Goal: Task Accomplishment & Management: Manage account settings

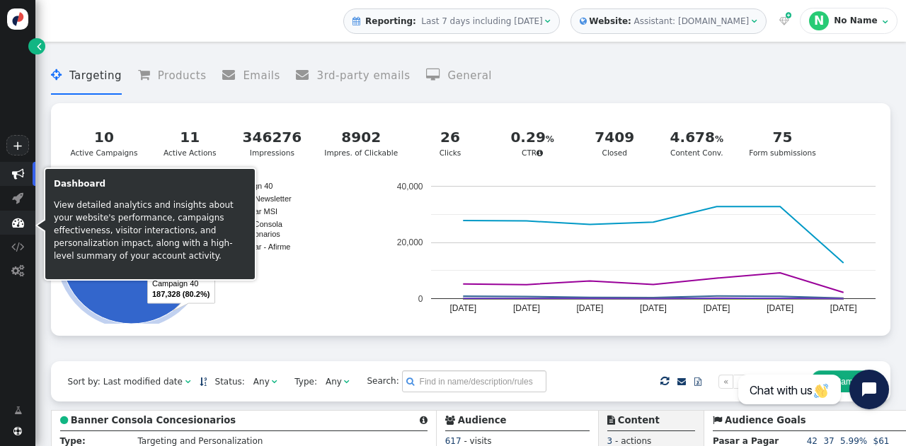
click at [16, 222] on span "" at bounding box center [18, 222] width 12 height 12
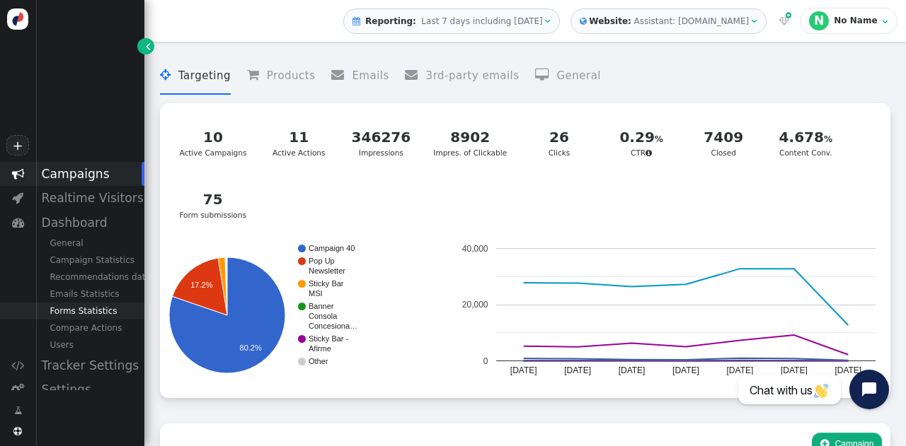
click at [68, 313] on div "Forms Statistics" at bounding box center [89, 311] width 109 height 17
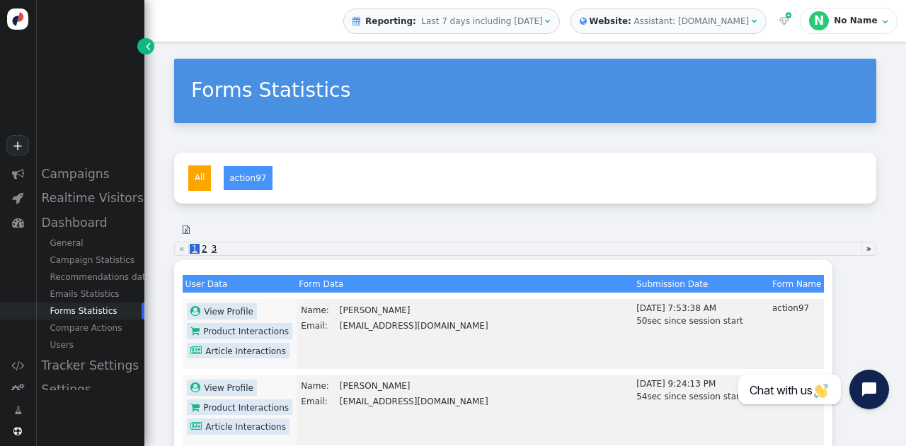
click at [495, 23] on span "Last 7 days including [DATE]" at bounding box center [481, 21] width 121 height 10
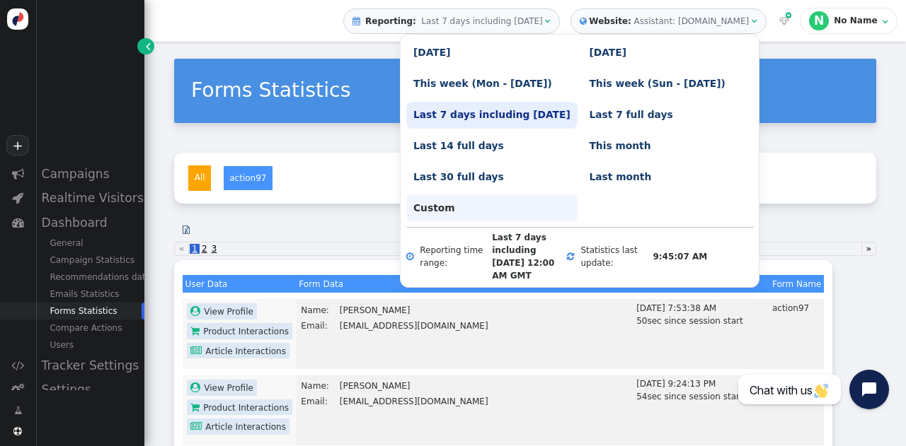
click at [449, 204] on link "Custom" at bounding box center [491, 208] width 171 height 27
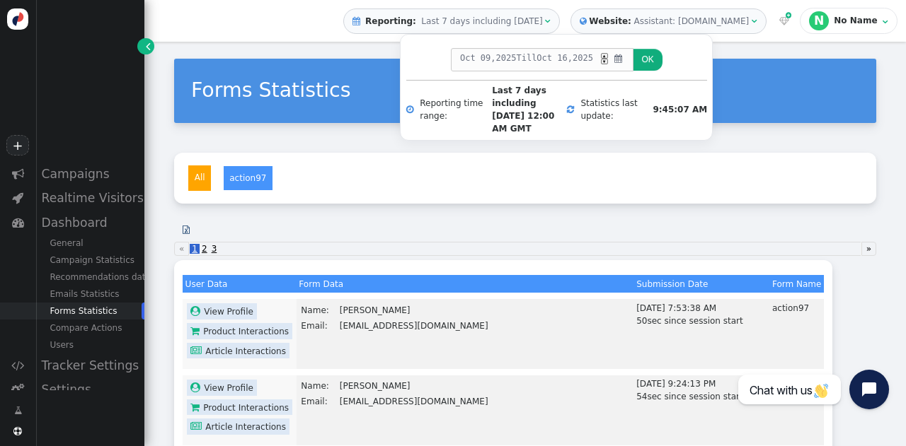
click at [496, 59] on span "2025" at bounding box center [506, 58] width 21 height 13
click at [601, 62] on div "▼" at bounding box center [604, 62] width 7 height 6
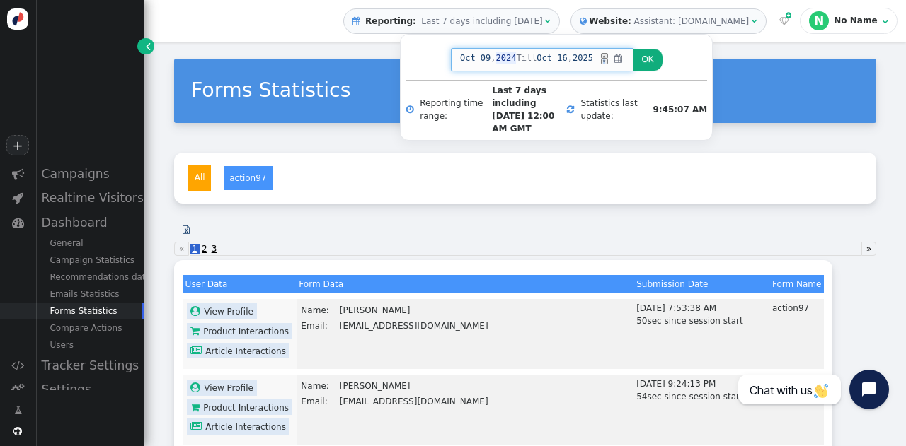
click at [601, 62] on div "▼" at bounding box center [604, 62] width 7 height 6
click at [650, 65] on button "OK" at bounding box center [647, 60] width 29 height 22
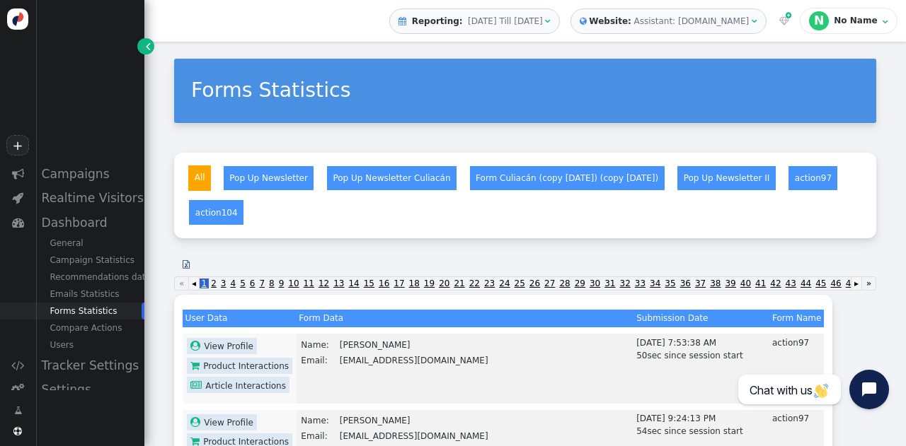
click at [188, 262] on span "" at bounding box center [186, 264] width 7 height 8
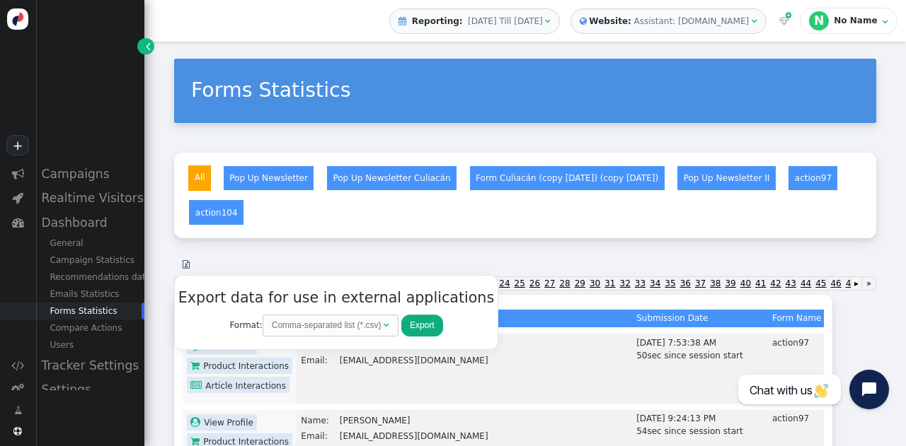
click at [401, 326] on button "Export" at bounding box center [422, 326] width 42 height 22
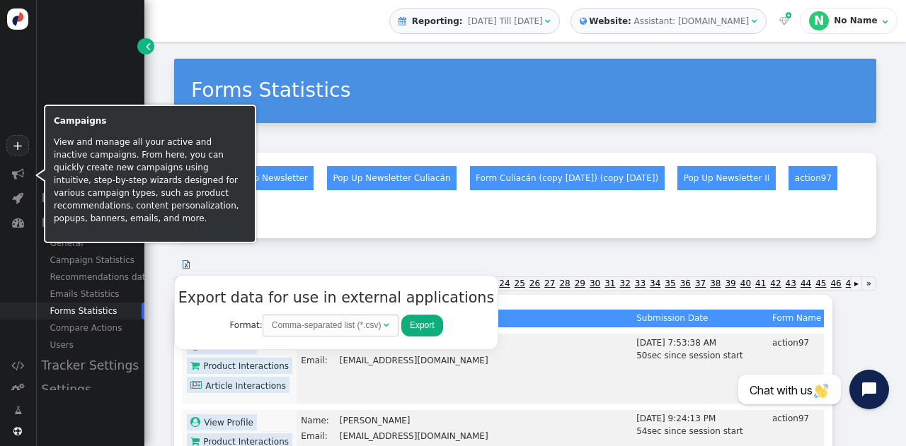
click at [40, 175] on div at bounding box center [41, 175] width 8 height 11
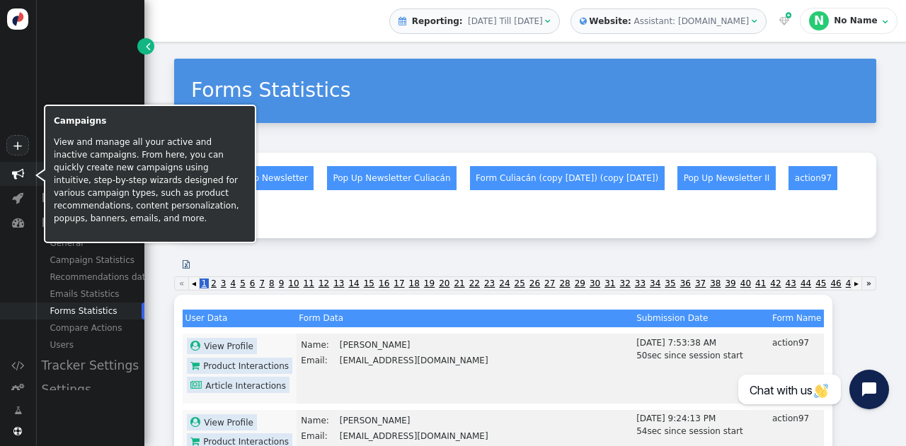
click at [18, 173] on span "" at bounding box center [18, 174] width 12 height 12
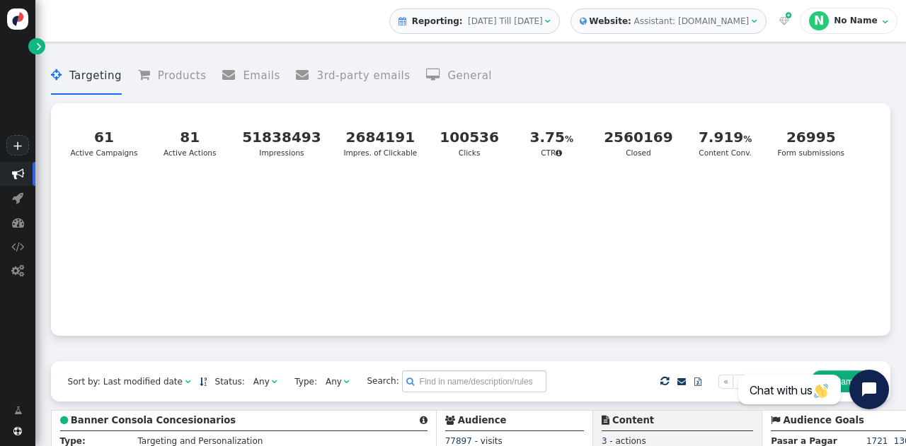
scroll to position [185, 0]
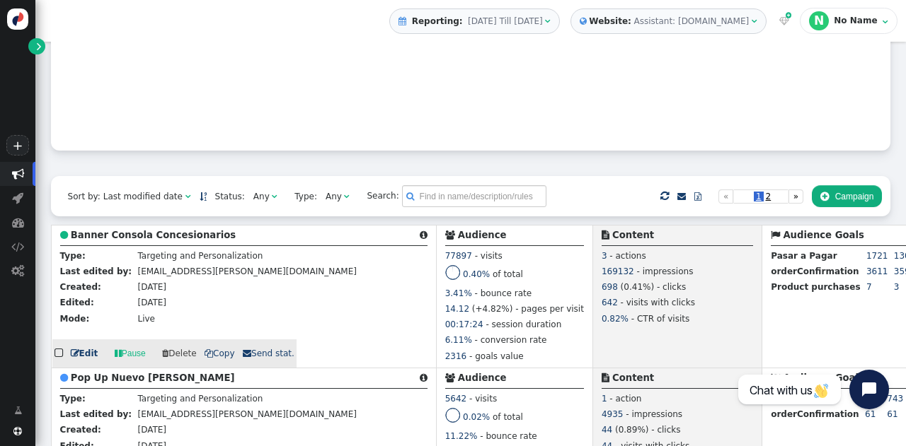
click at [171, 235] on b "Banner Consola Concesionarios" at bounding box center [153, 235] width 165 height 11
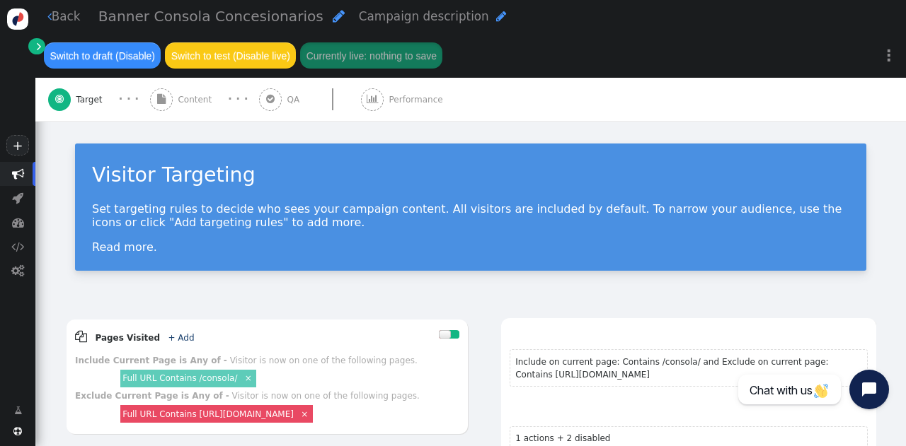
click at [179, 118] on div " Content" at bounding box center [183, 99] width 67 height 43
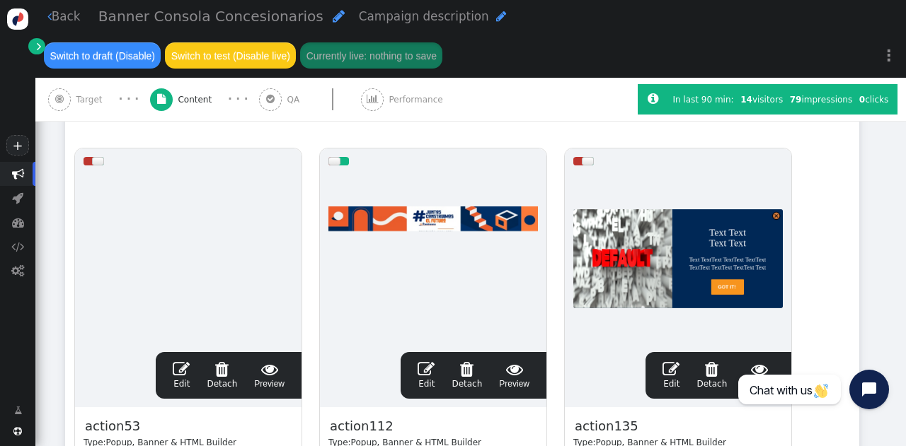
scroll to position [247, 0]
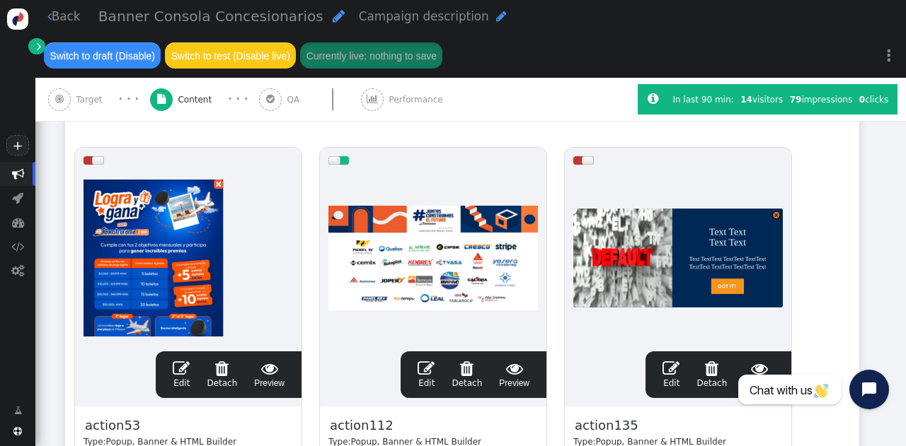
click at [39, 41] on span "" at bounding box center [39, 46] width 4 height 13
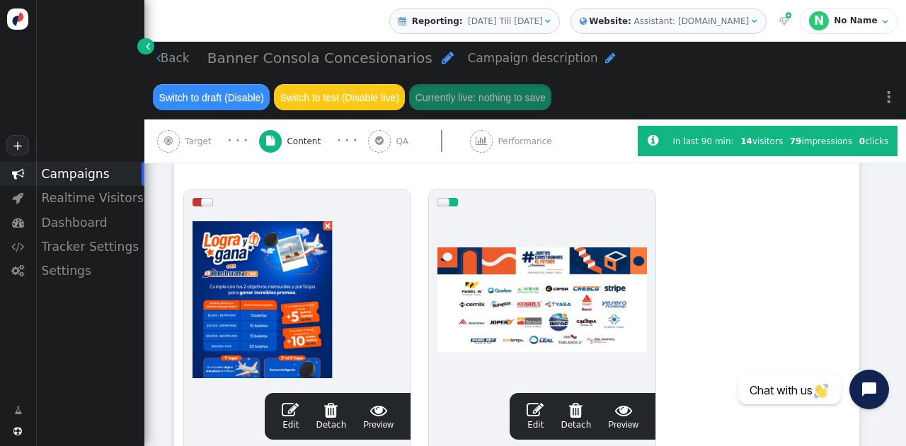
scroll to position [239, 0]
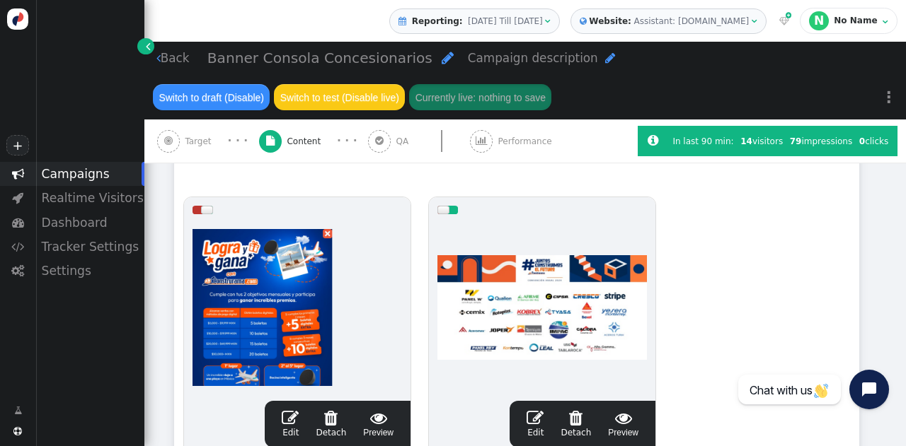
click at [67, 173] on div "Campaigns" at bounding box center [89, 174] width 109 height 24
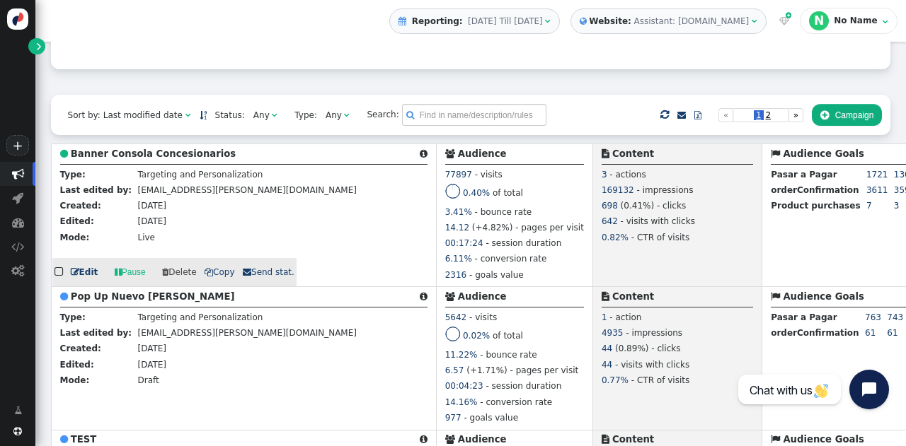
scroll to position [284, 0]
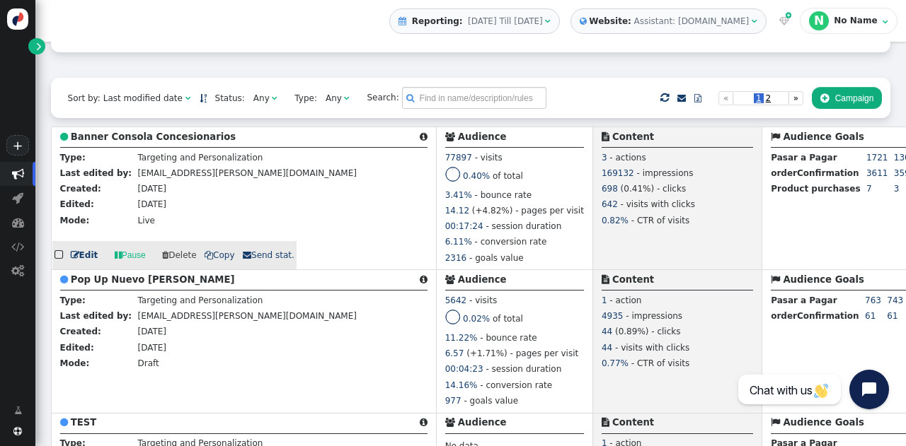
click at [158, 137] on b "Banner Consola Concesionarios" at bounding box center [153, 137] width 165 height 11
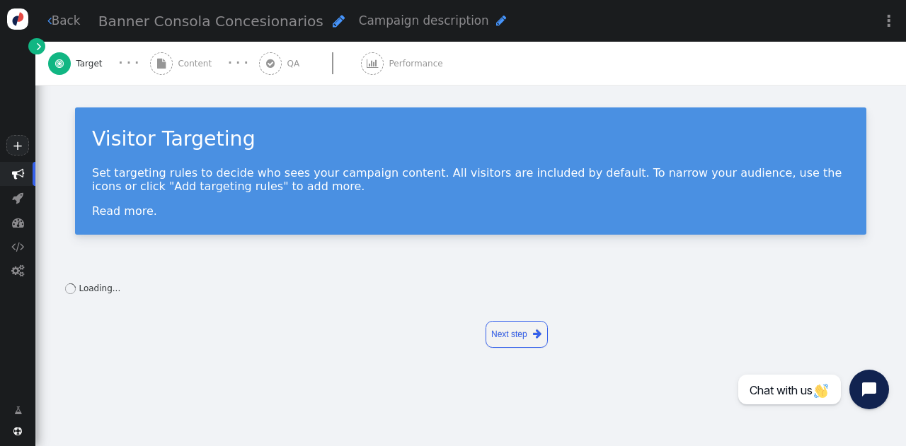
click at [180, 63] on span "Content" at bounding box center [197, 63] width 39 height 13
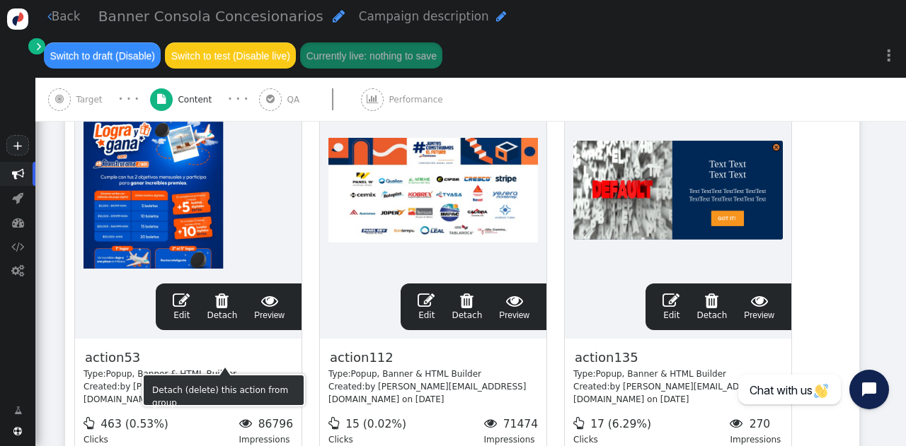
scroll to position [330, 0]
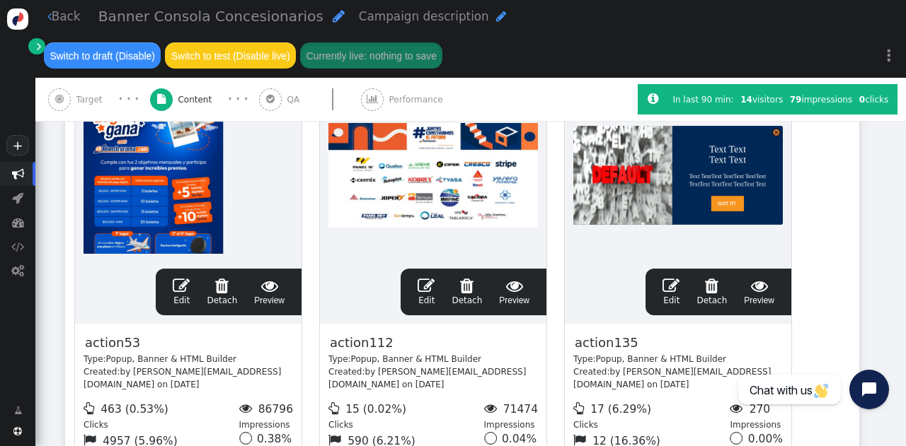
click at [429, 291] on link " Edit" at bounding box center [425, 292] width 17 height 30
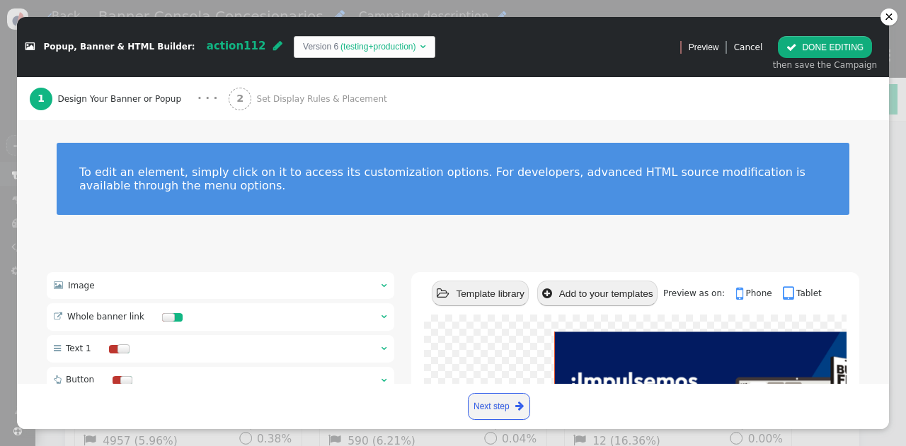
scroll to position [169, 0]
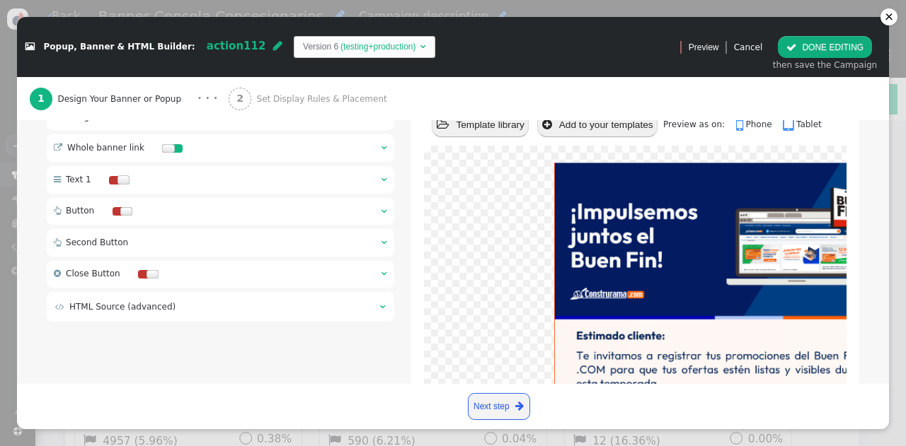
click at [796, 45] on span "" at bounding box center [791, 47] width 10 height 10
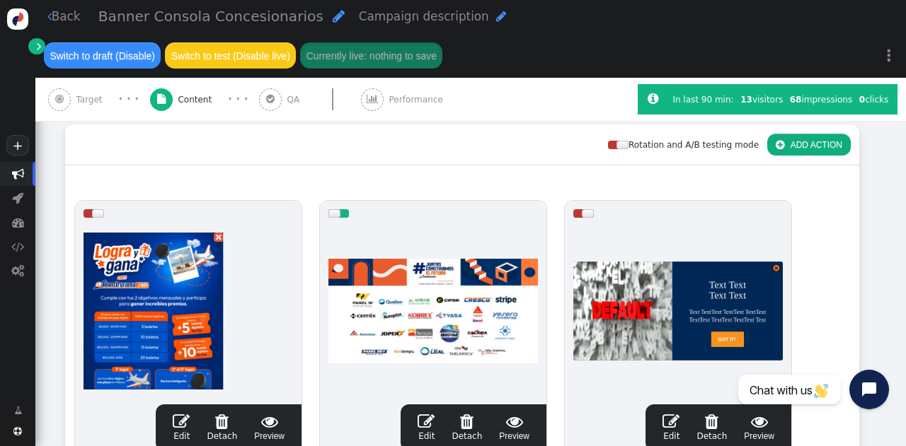
scroll to position [197, 0]
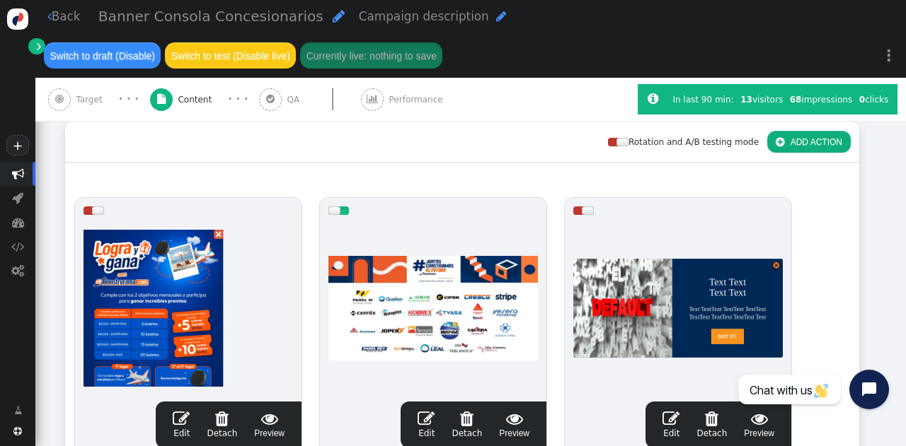
click at [433, 411] on span "" at bounding box center [425, 418] width 17 height 17
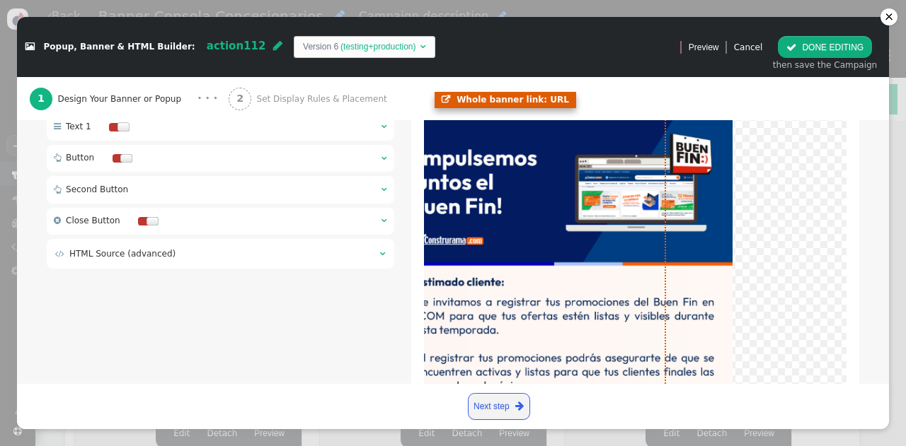
scroll to position [0, 164]
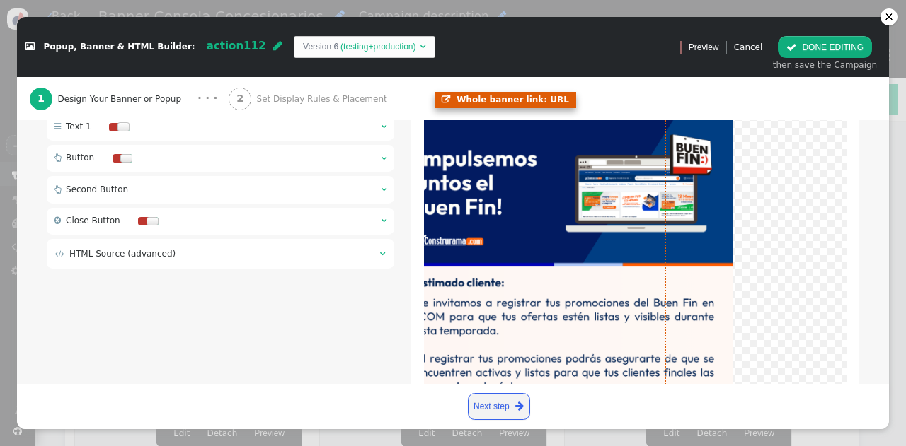
click at [597, 219] on link at bounding box center [474, 323] width 388 height 427
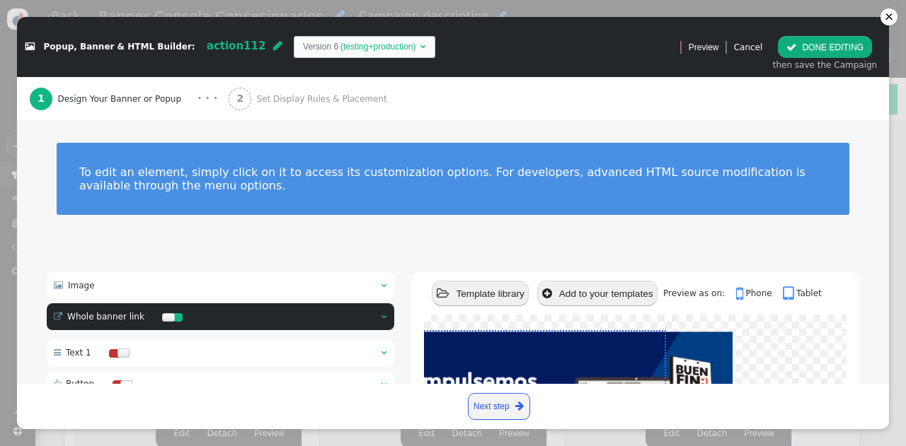
scroll to position [120, 0]
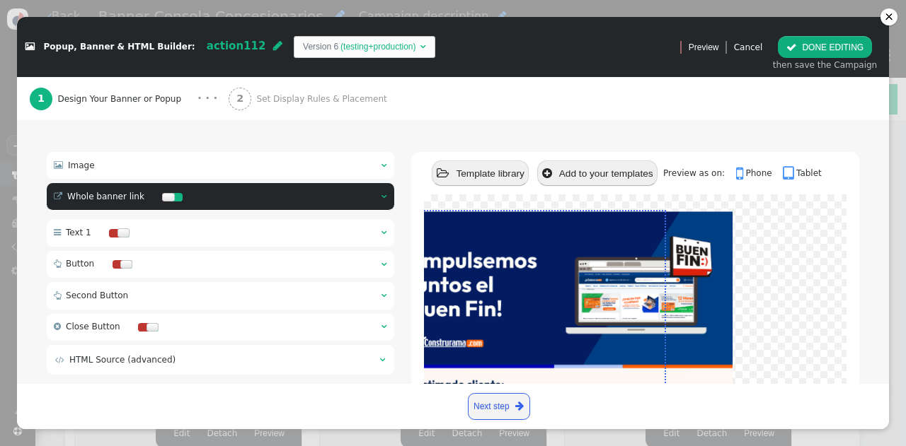
click at [333, 172] on div " Image  " at bounding box center [220, 165] width 347 height 27
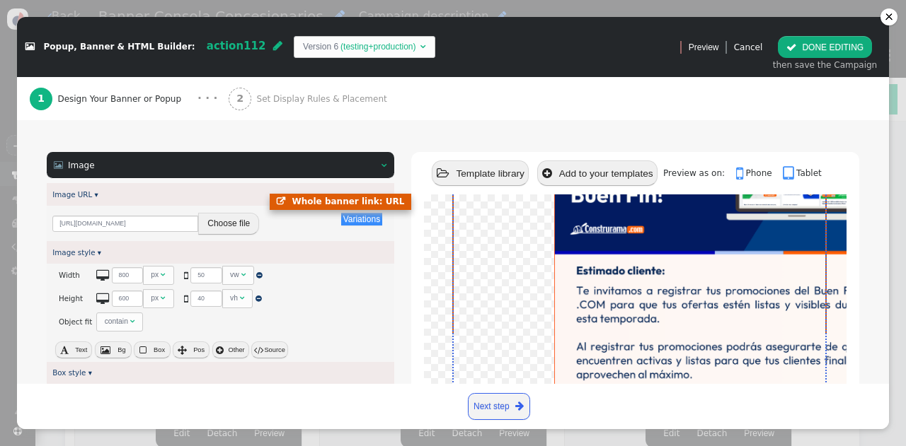
scroll to position [125, 1]
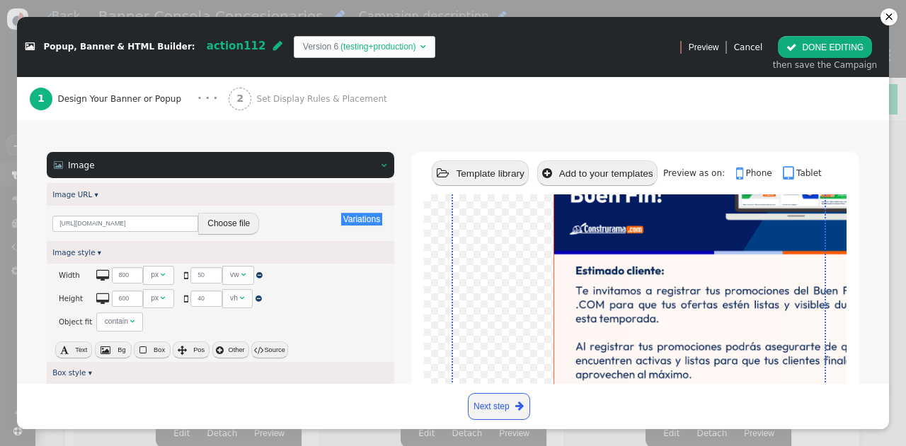
click at [227, 230] on button "Choose file" at bounding box center [228, 224] width 61 height 22
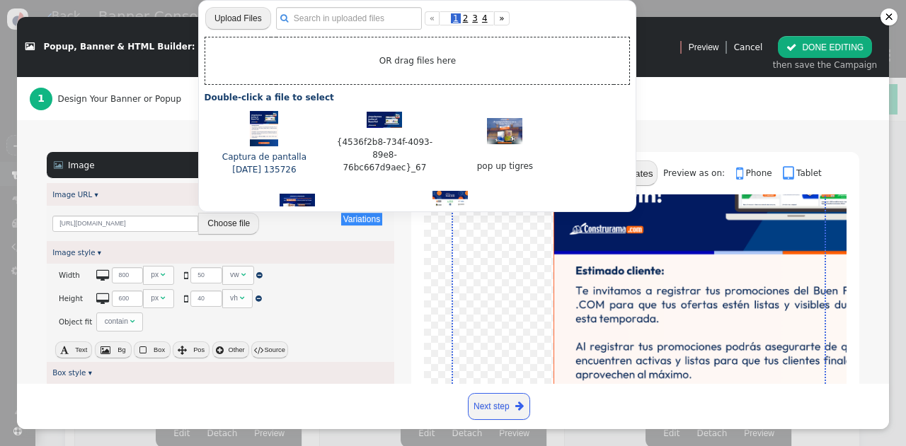
click at [253, 137] on img at bounding box center [264, 128] width 28 height 35
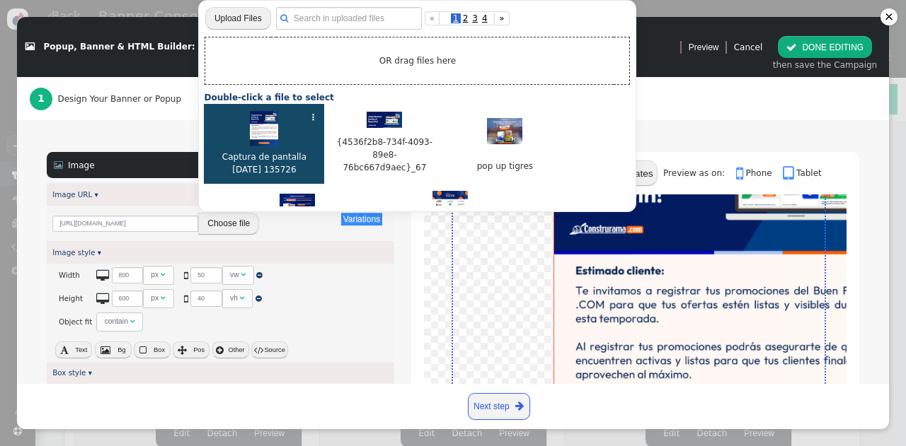
click at [253, 137] on img at bounding box center [264, 128] width 28 height 35
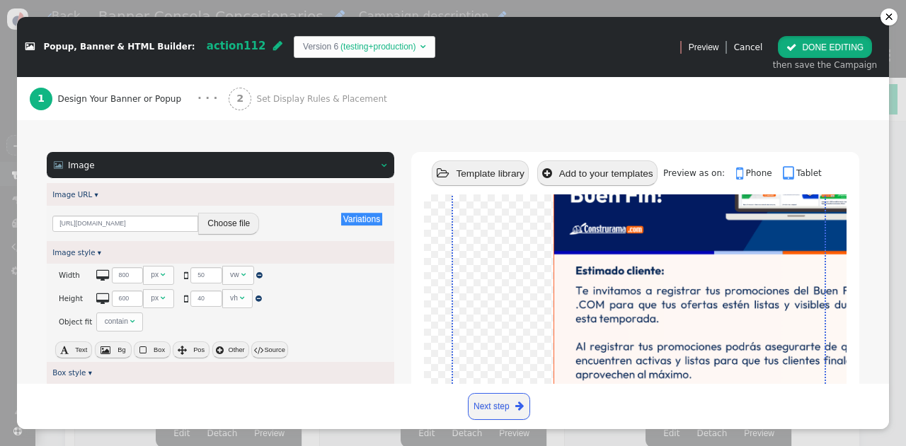
click at [825, 50] on button " DONE EDITING" at bounding box center [824, 47] width 94 height 22
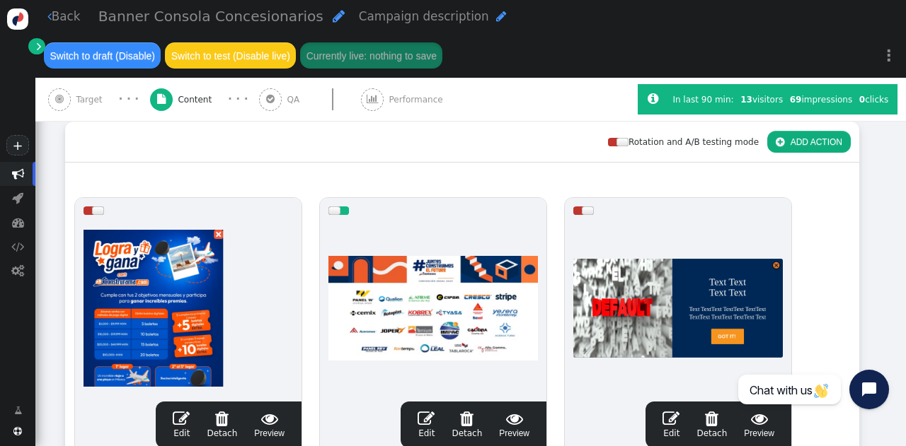
click at [426, 416] on span "" at bounding box center [425, 418] width 17 height 17
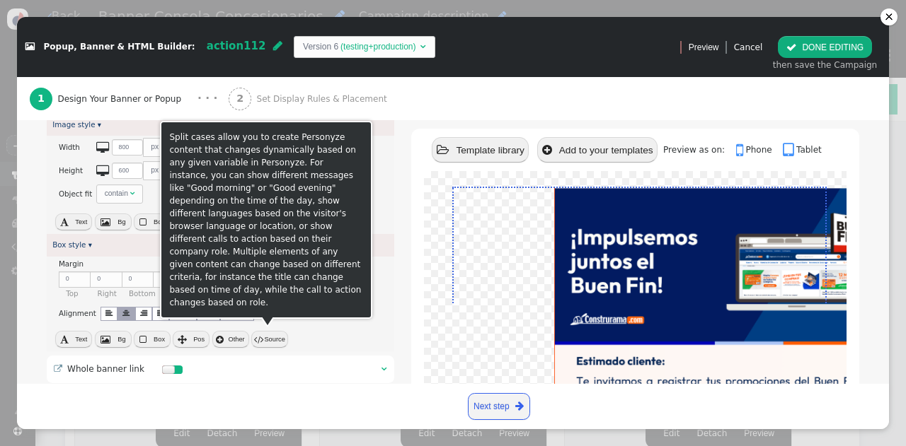
scroll to position [253, 0]
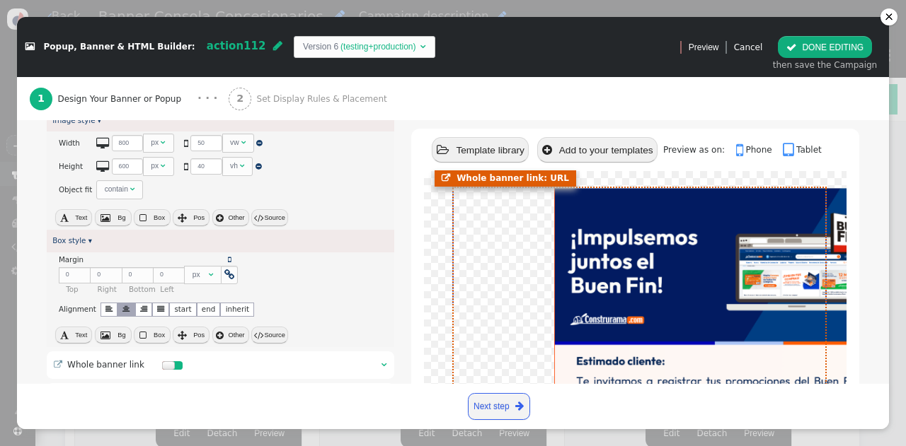
click at [642, 284] on link at bounding box center [635, 401] width 388 height 427
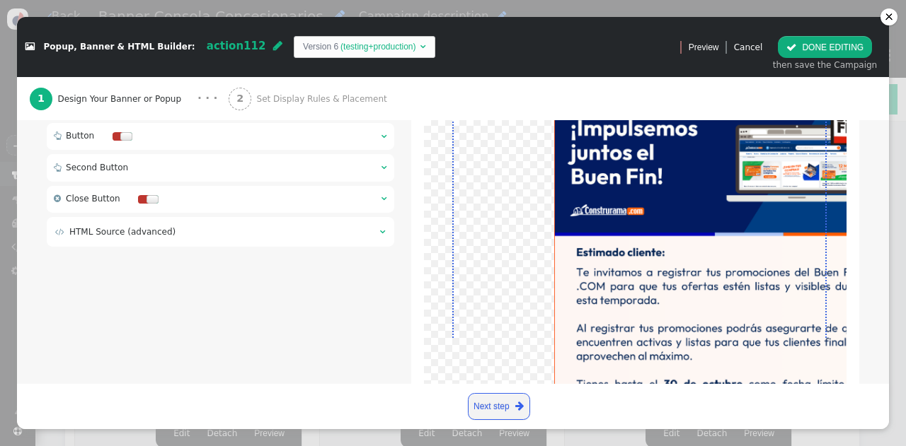
scroll to position [248, 0]
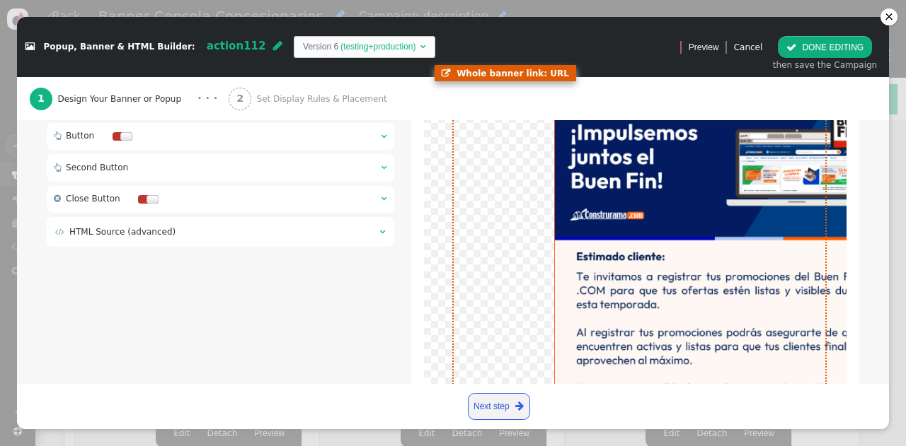
click at [594, 230] on link at bounding box center [635, 296] width 388 height 427
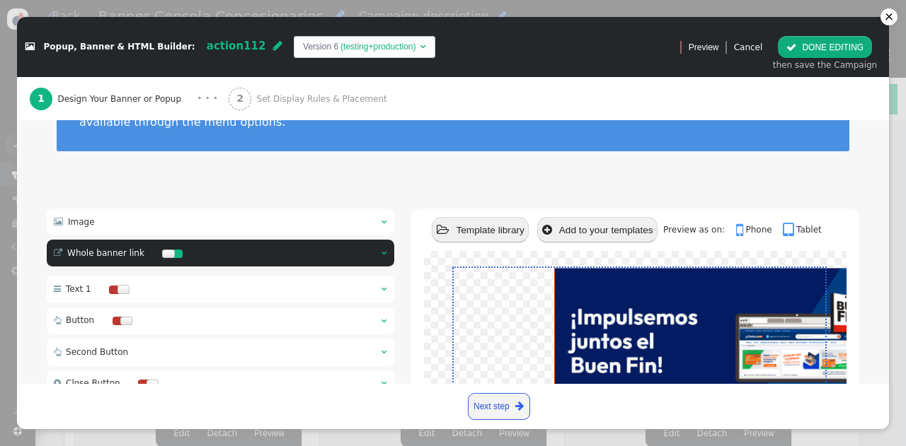
scroll to position [53, 0]
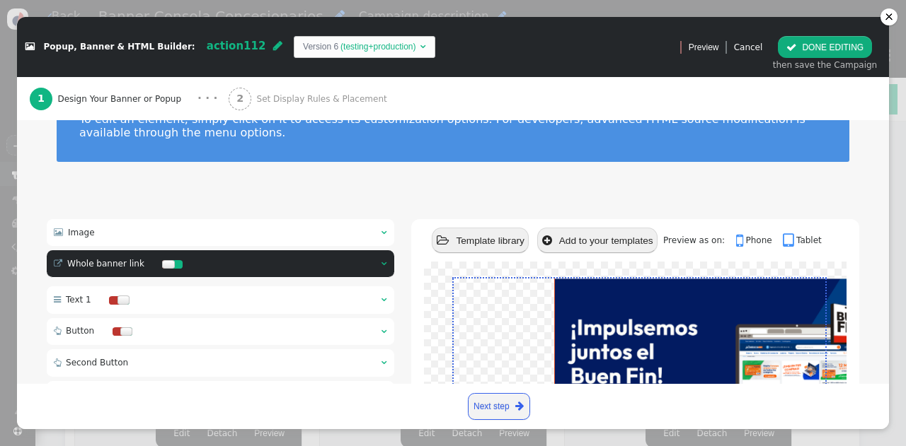
click at [264, 261] on div " Whole banner link  " at bounding box center [220, 264] width 347 height 28
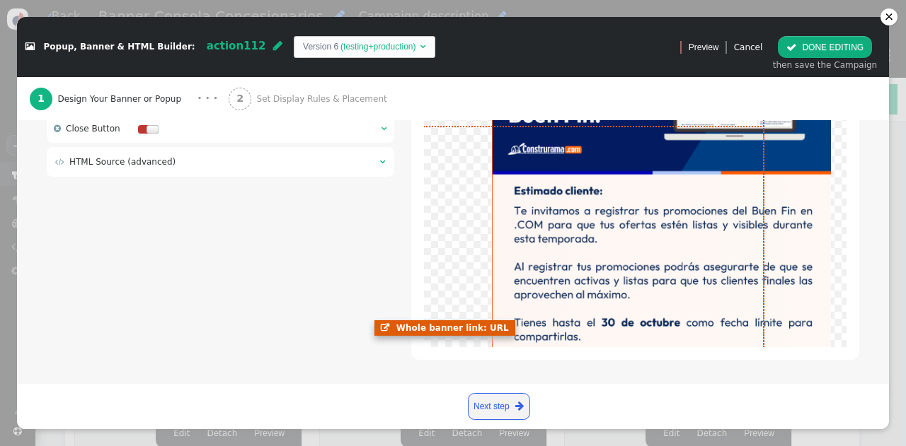
scroll to position [1, 63]
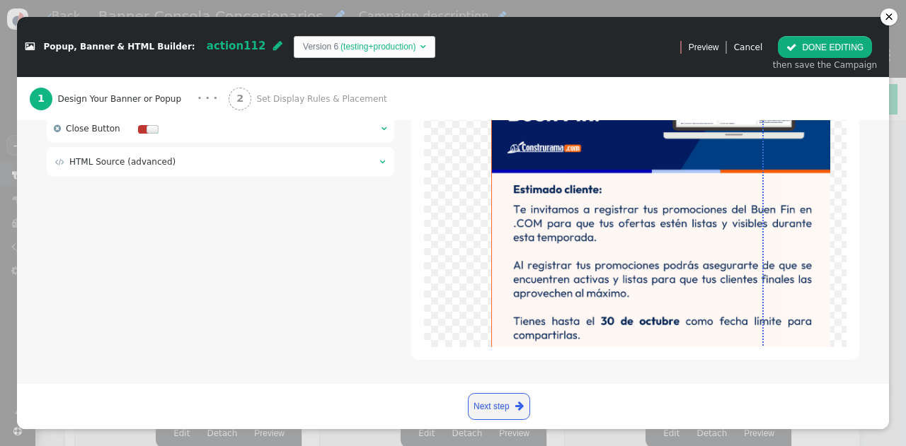
click at [482, 412] on link "Next step " at bounding box center [499, 406] width 62 height 27
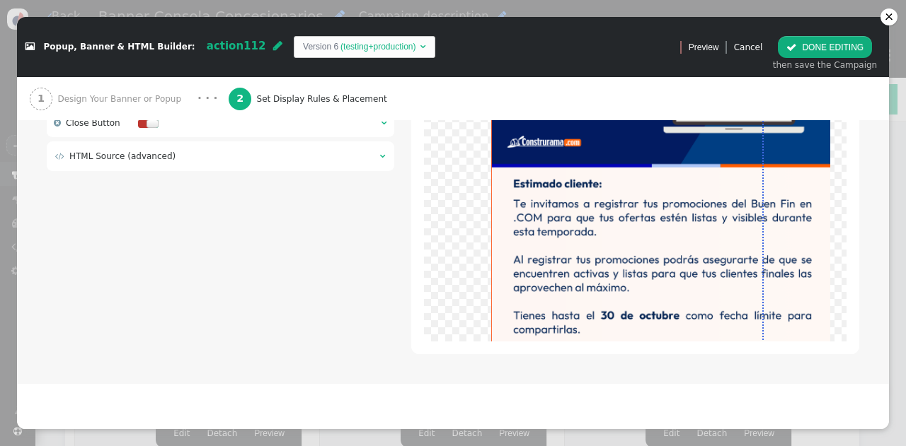
scroll to position [306, 0]
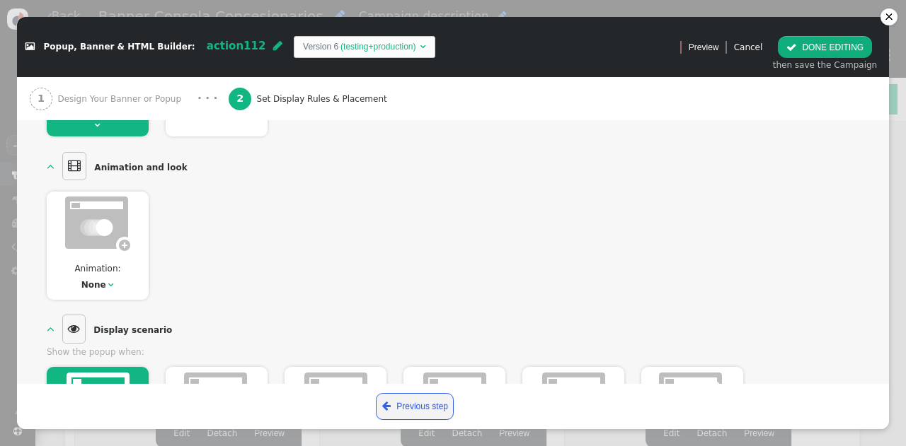
click at [482, 412] on div " Previous step Next step " at bounding box center [452, 407] width 855 height 28
click at [816, 41] on button " DONE EDITING" at bounding box center [824, 47] width 94 height 22
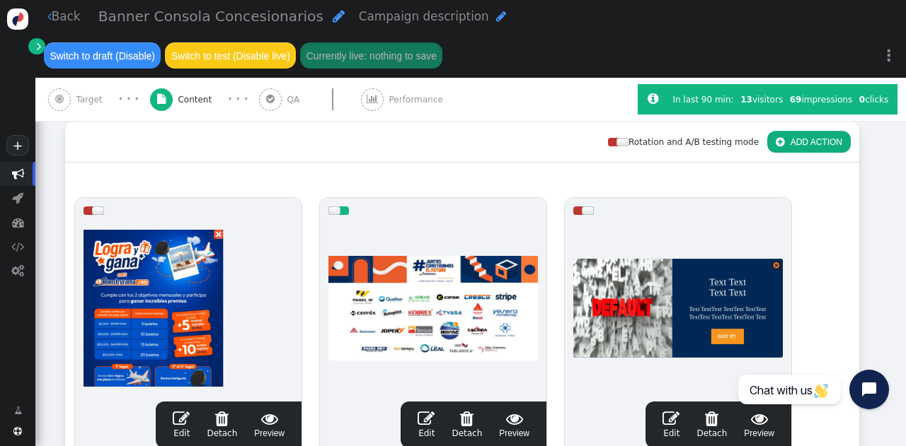
click at [161, 42] on button "Switch to draft (Disable)" at bounding box center [102, 54] width 117 height 25
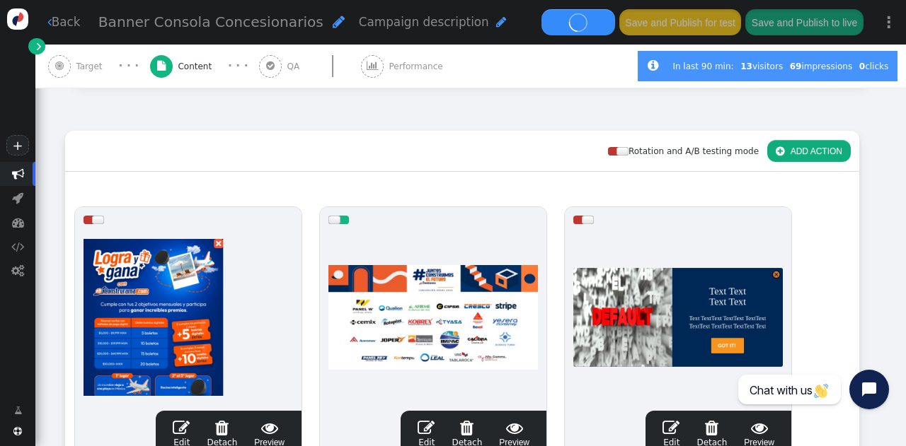
click at [426, 420] on span "" at bounding box center [425, 428] width 17 height 17
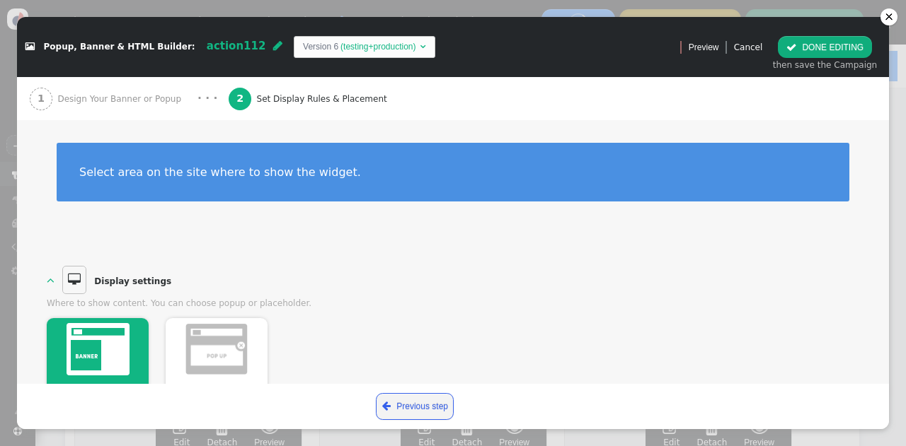
click at [100, 102] on span "Design Your Banner or Popup" at bounding box center [121, 99] width 129 height 13
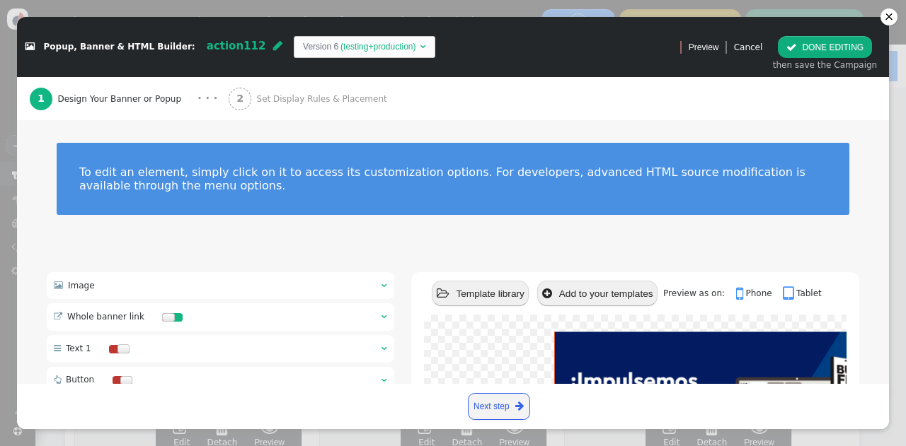
click at [198, 315] on div " Whole banner link  " at bounding box center [220, 317] width 347 height 28
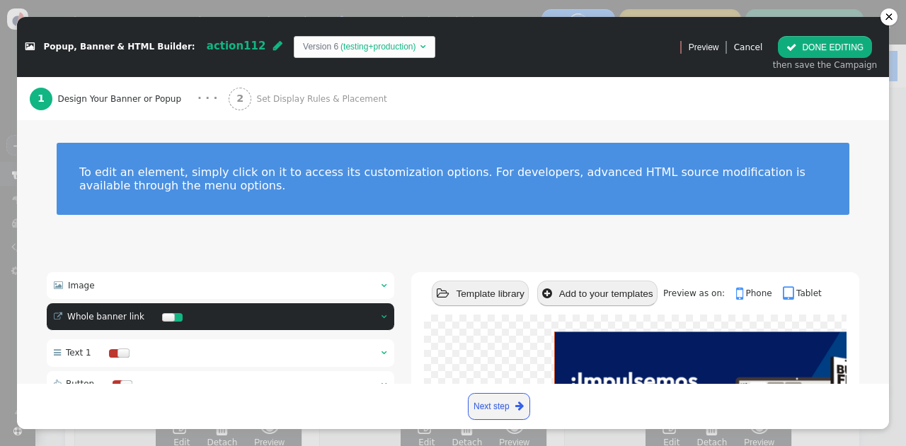
click at [381, 315] on span "" at bounding box center [384, 317] width 6 height 8
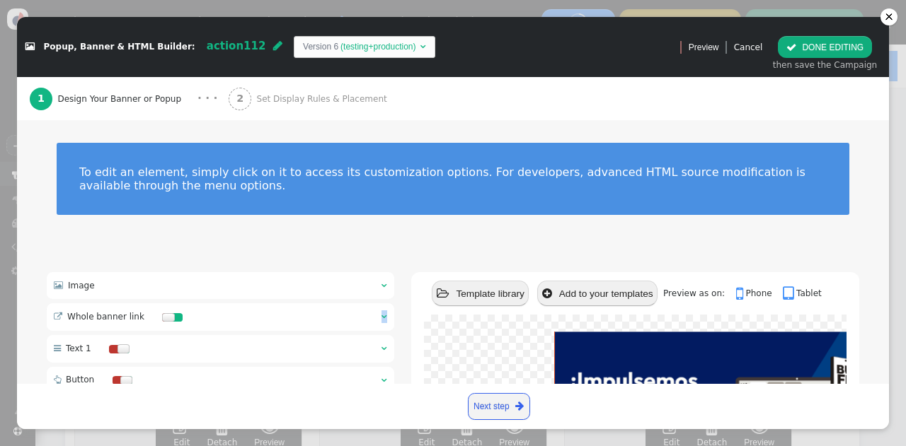
click at [381, 315] on span "" at bounding box center [384, 317] width 6 height 8
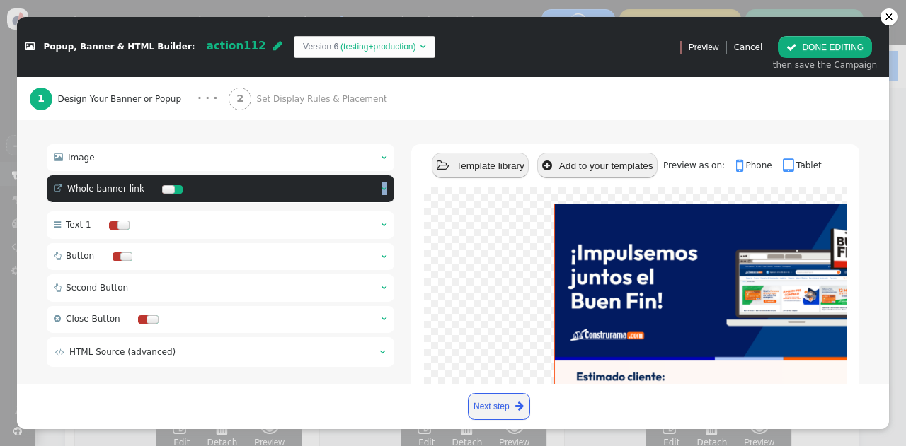
scroll to position [127, 0]
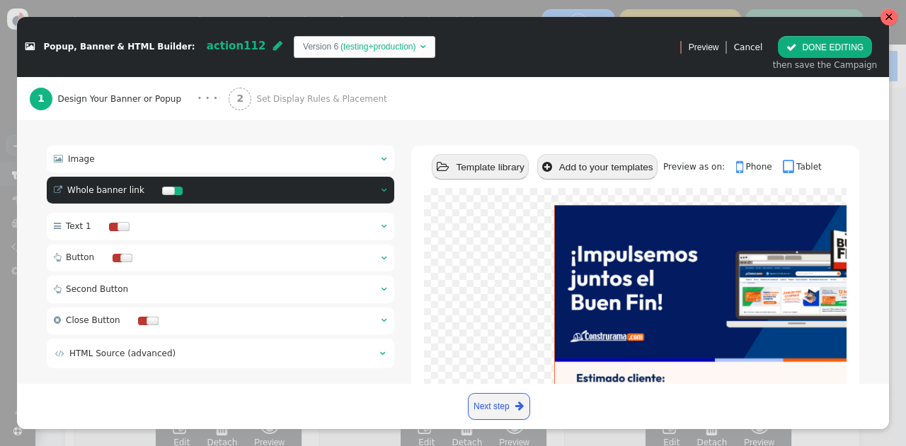
click at [881, 14] on div at bounding box center [888, 16] width 17 height 17
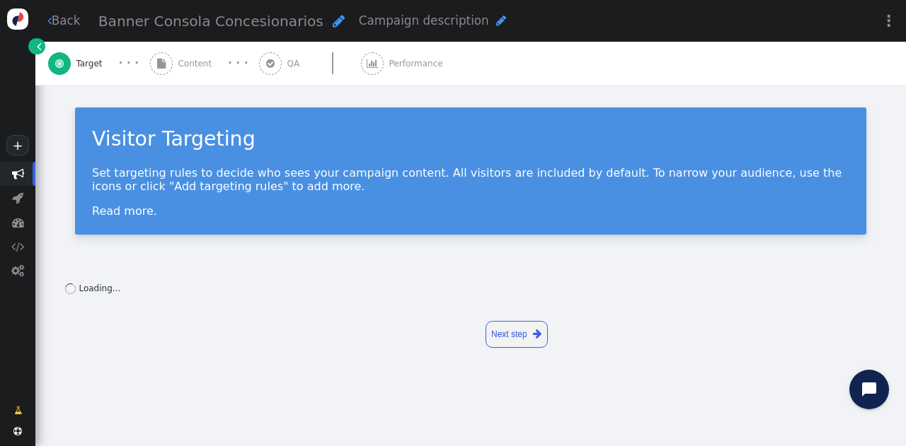
click at [190, 63] on span "Content" at bounding box center [197, 63] width 39 height 13
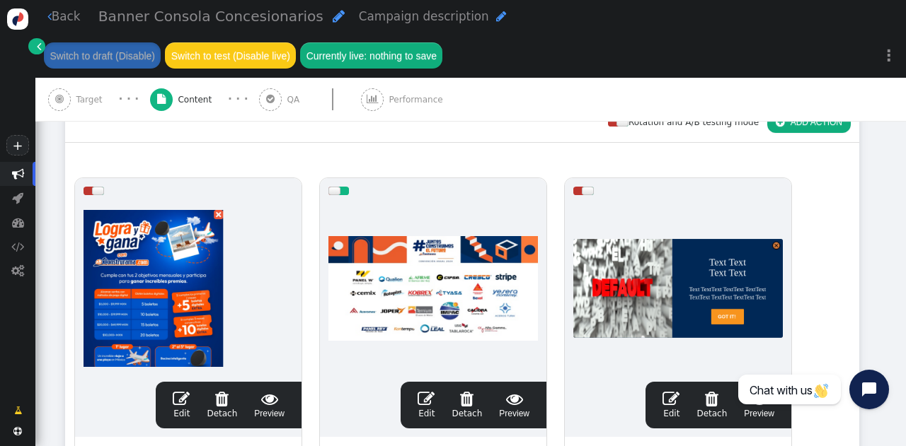
scroll to position [216, 0]
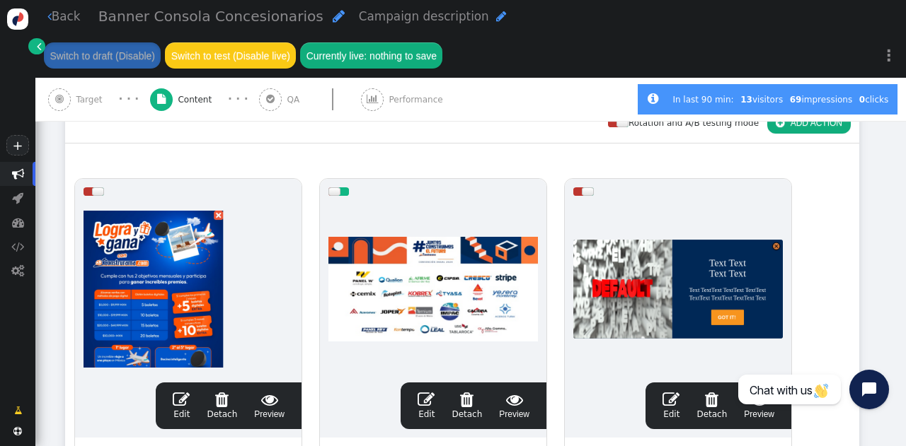
click at [427, 395] on span "" at bounding box center [425, 399] width 17 height 17
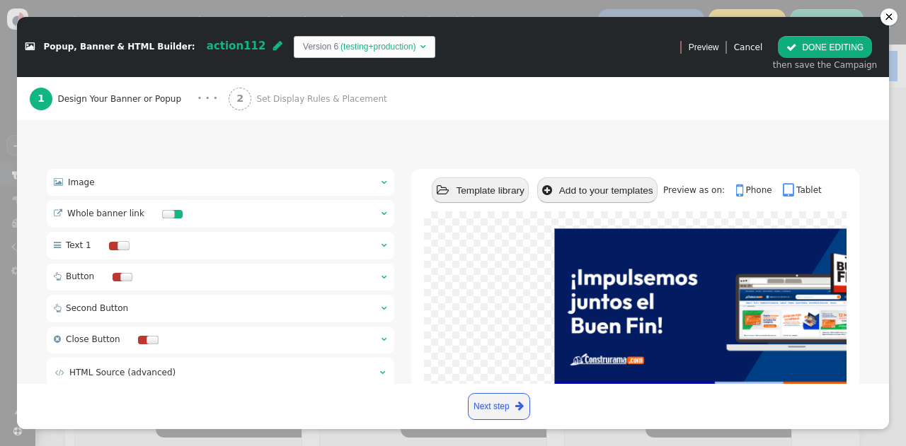
scroll to position [122, 0]
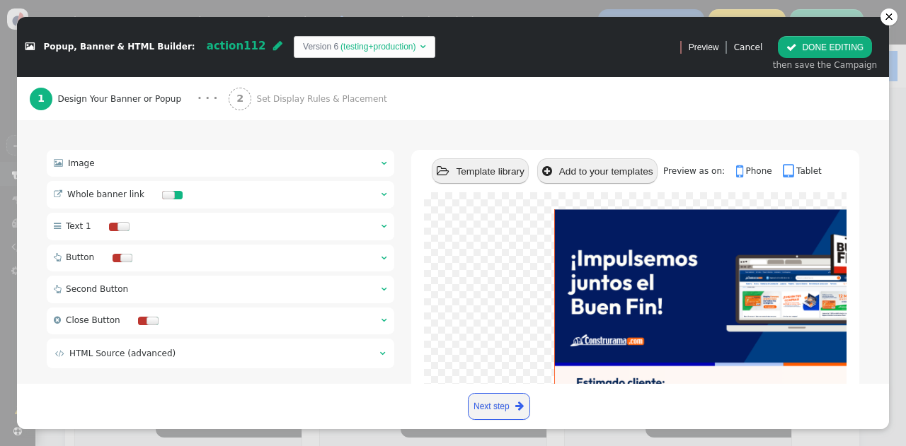
click at [305, 191] on div " Whole banner link  " at bounding box center [220, 195] width 347 height 28
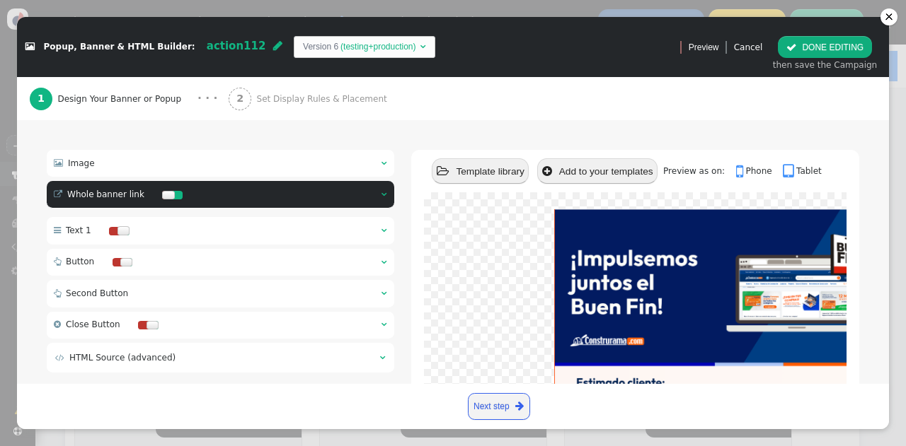
click at [313, 195] on div " Whole banner link  " at bounding box center [220, 195] width 347 height 28
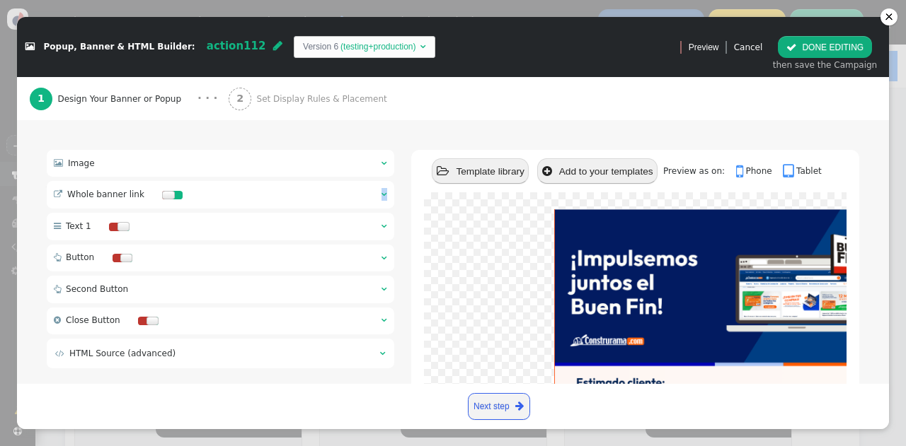
click at [313, 195] on div " Whole banner link  " at bounding box center [220, 195] width 347 height 28
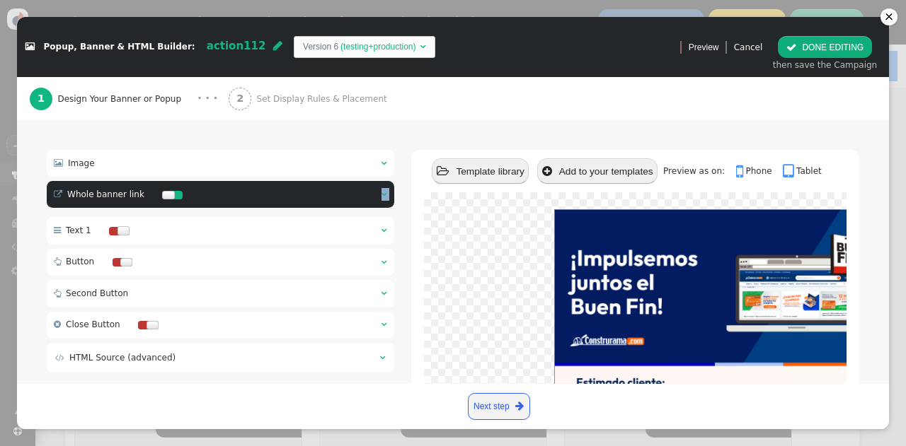
click at [313, 195] on div " Whole banner link  " at bounding box center [220, 195] width 347 height 28
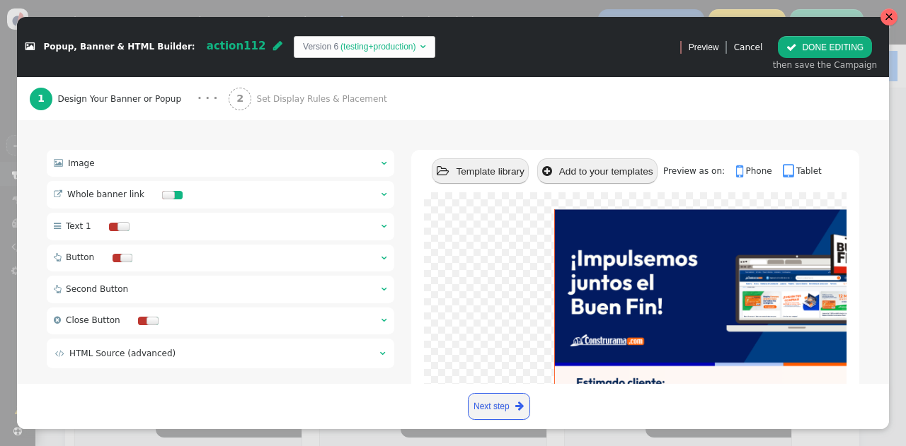
click at [886, 16] on div at bounding box center [888, 17] width 8 height 8
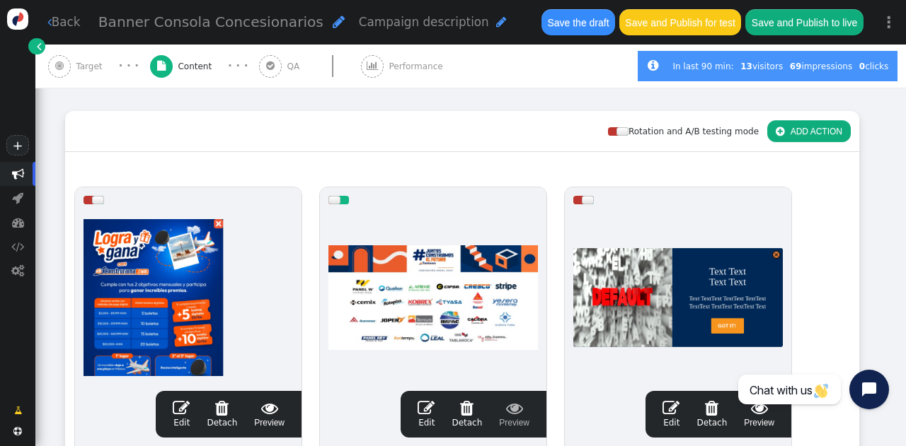
click at [553, 22] on button "Save the draft" at bounding box center [578, 21] width 74 height 25
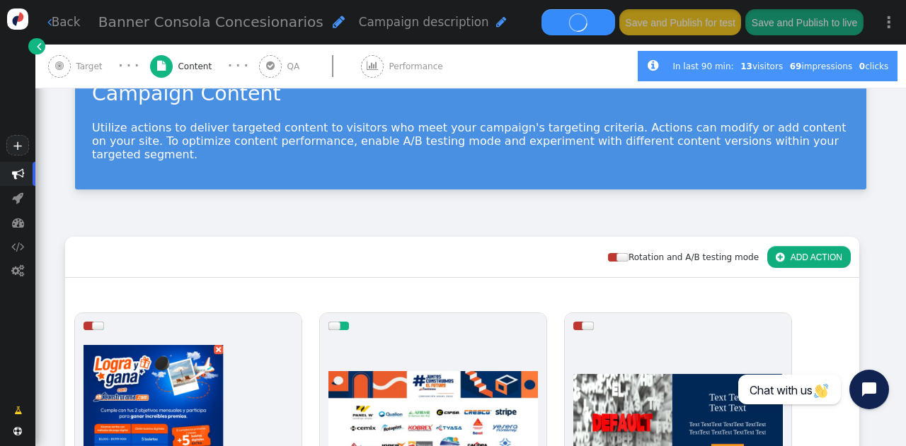
scroll to position [0, 0]
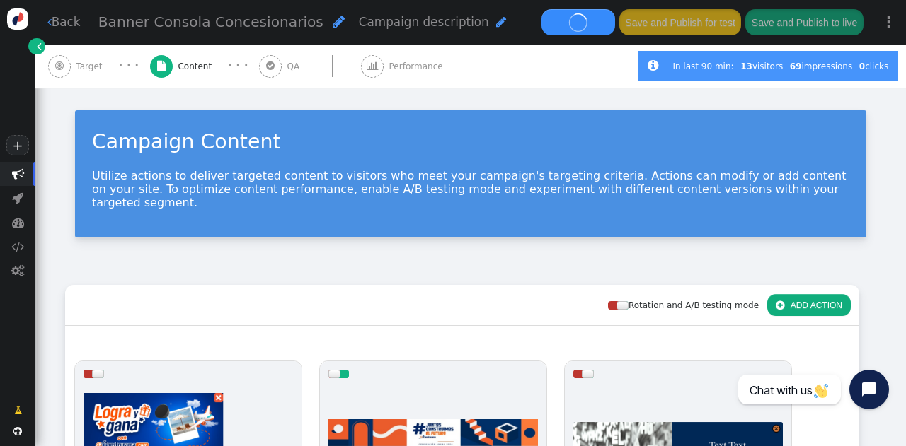
click at [56, 19] on link " Back" at bounding box center [63, 22] width 33 height 18
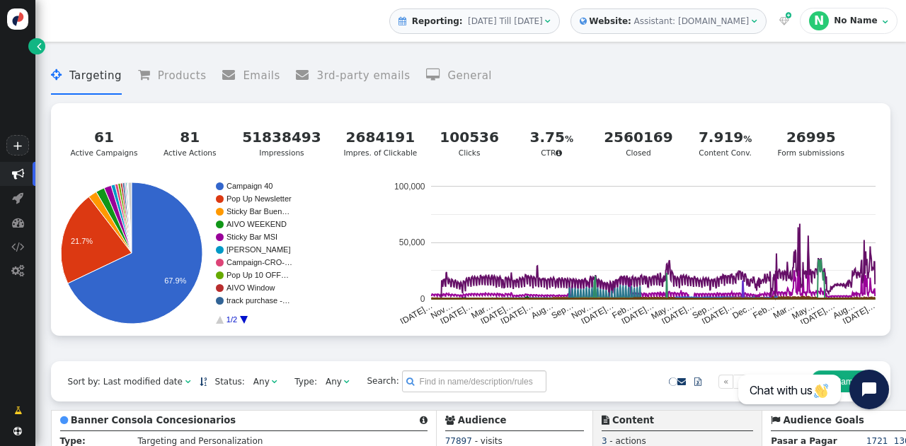
scroll to position [247, 0]
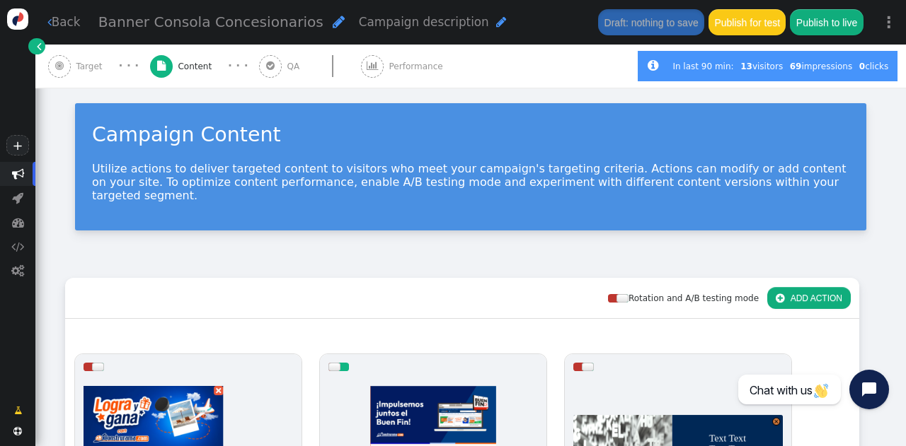
scroll to position [117, 0]
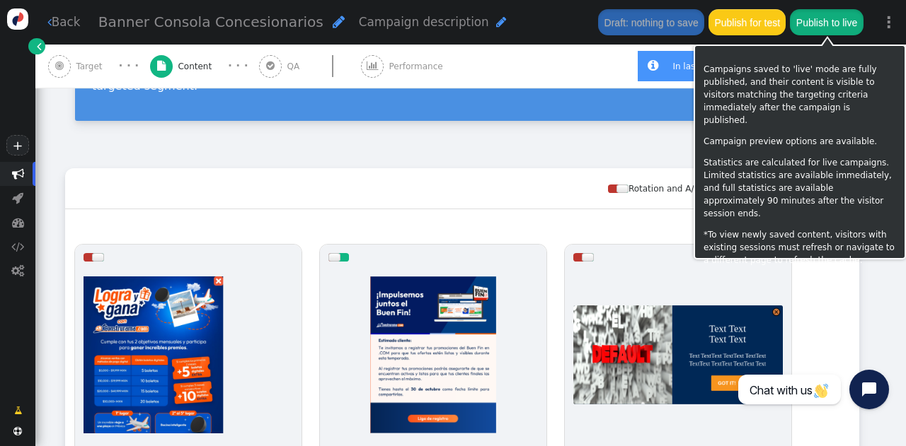
click at [812, 18] on button "Publish to live" at bounding box center [826, 21] width 73 height 25
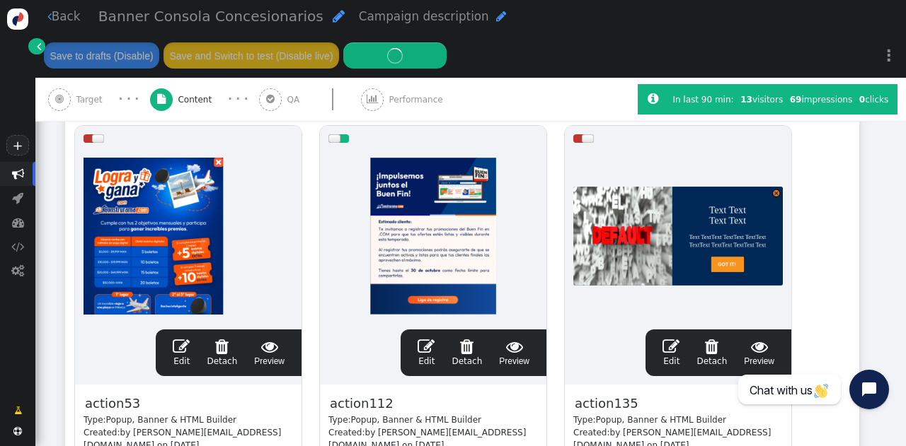
scroll to position [270, 0]
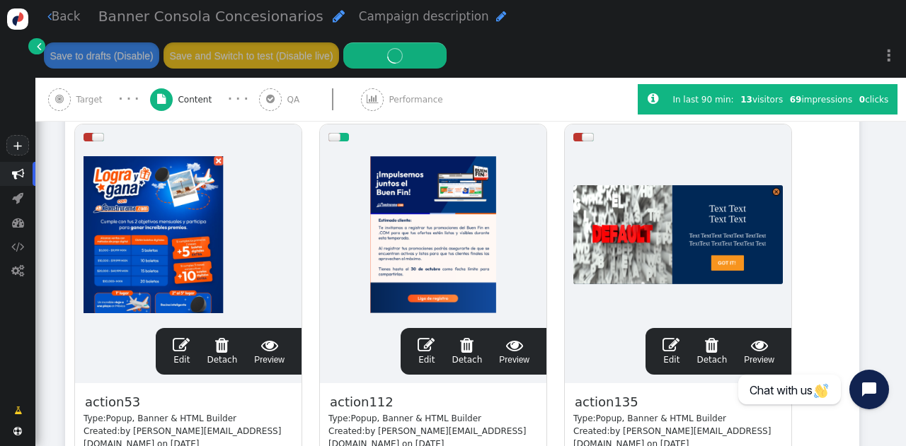
click at [425, 345] on span "" at bounding box center [425, 345] width 17 height 17
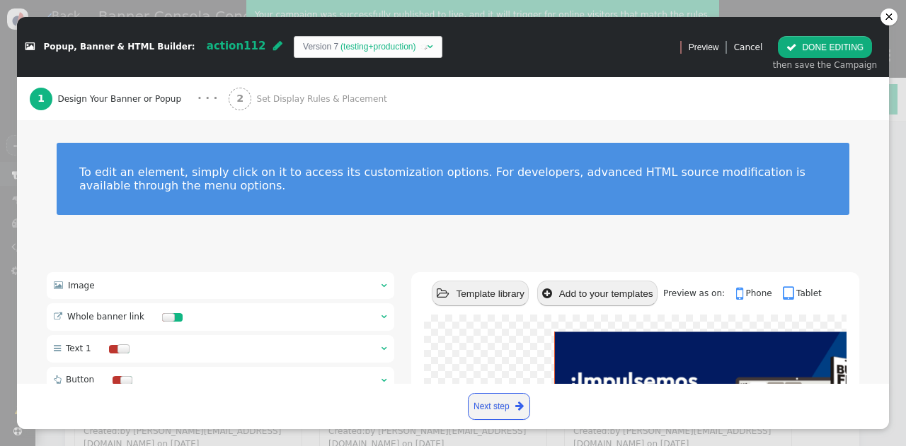
click at [214, 323] on div " Whole banner link  " at bounding box center [220, 317] width 347 height 28
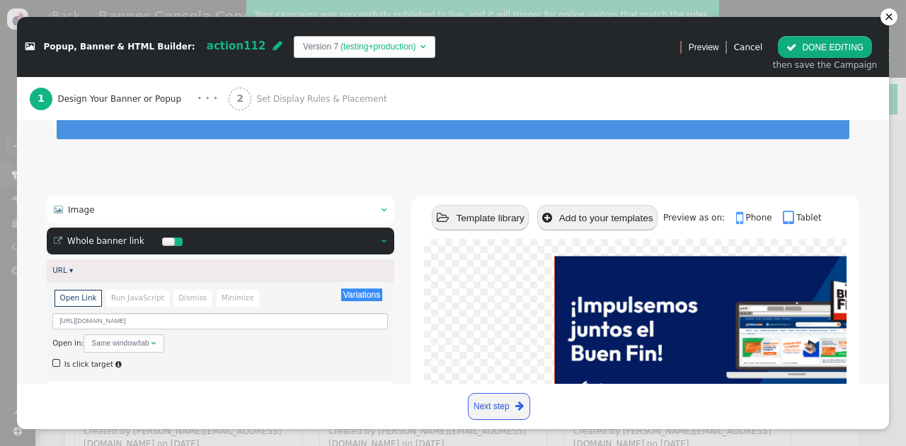
scroll to position [75, 0]
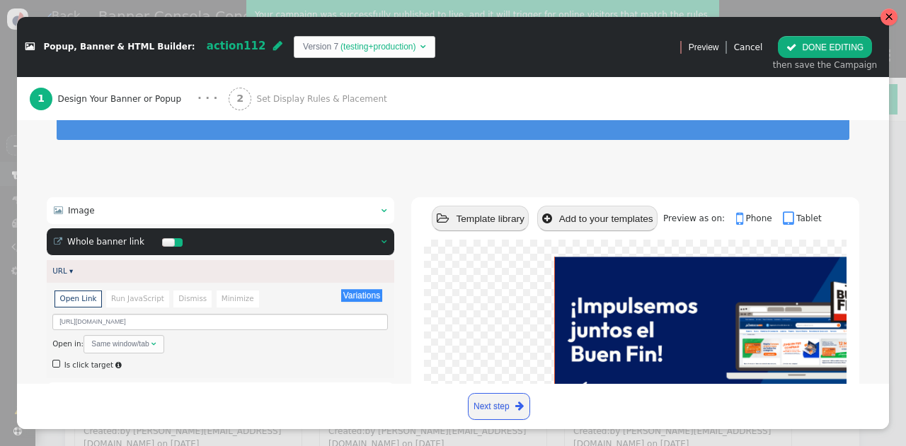
click at [882, 20] on div at bounding box center [888, 16] width 17 height 17
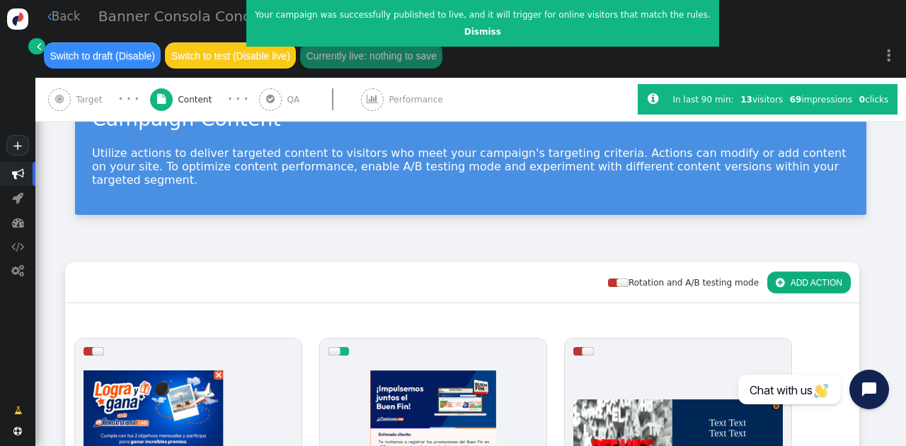
scroll to position [0, 0]
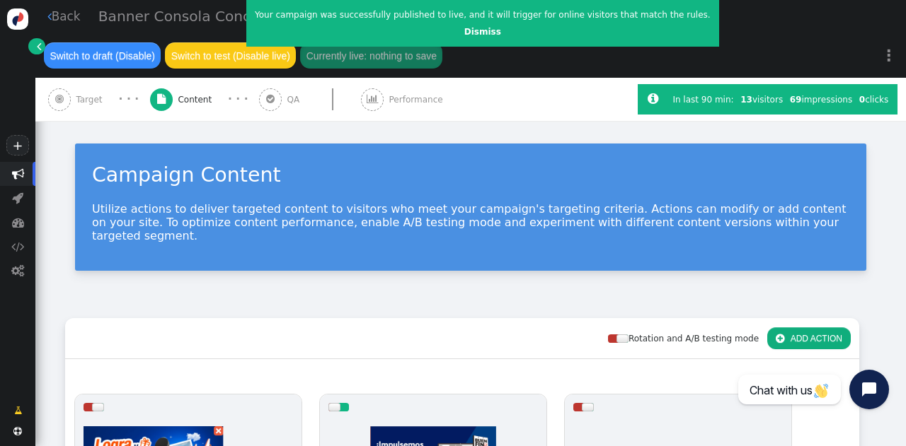
click at [413, 106] on span "Performance" at bounding box center [418, 99] width 59 height 13
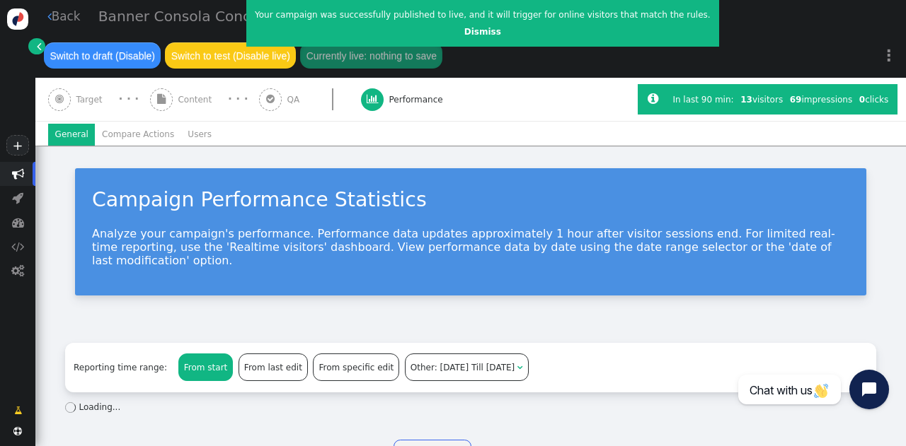
click at [410, 362] on div "Other: [DATE] Till [DATE]" at bounding box center [462, 368] width 105 height 13
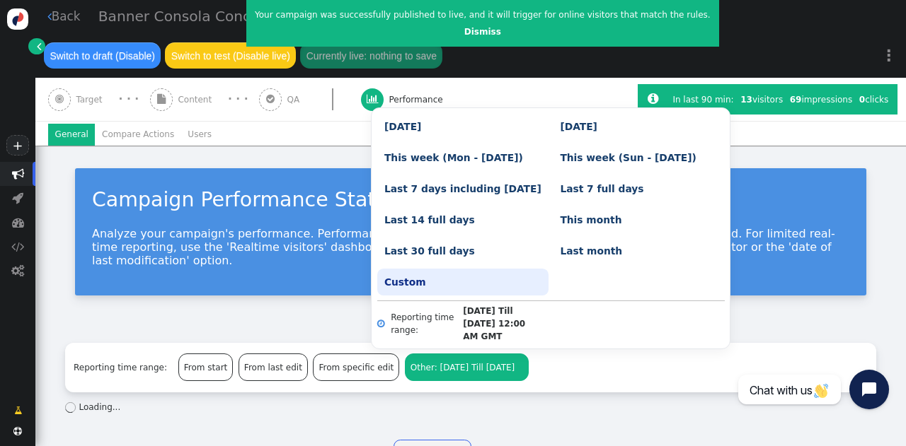
click at [464, 287] on link "Custom" at bounding box center [462, 282] width 171 height 27
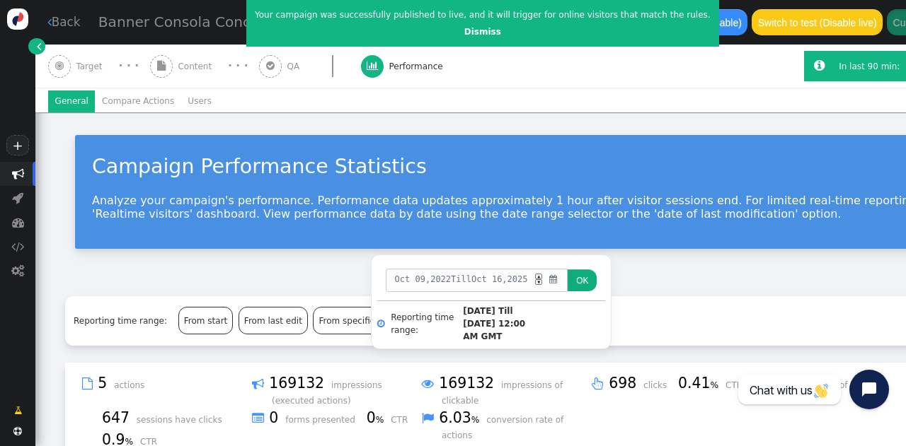
click at [417, 278] on span "09" at bounding box center [420, 279] width 10 height 13
click at [542, 275] on div "▲" at bounding box center [538, 277] width 7 height 6
click at [584, 281] on button "OK" at bounding box center [581, 281] width 29 height 22
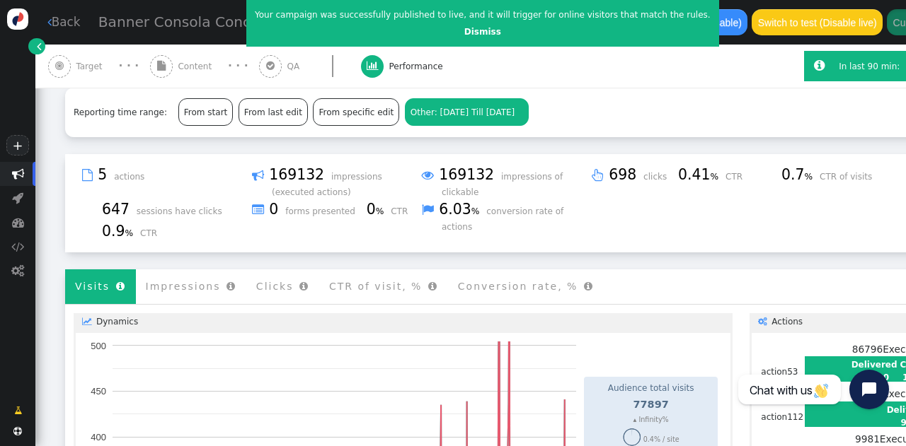
scroll to position [209, 0]
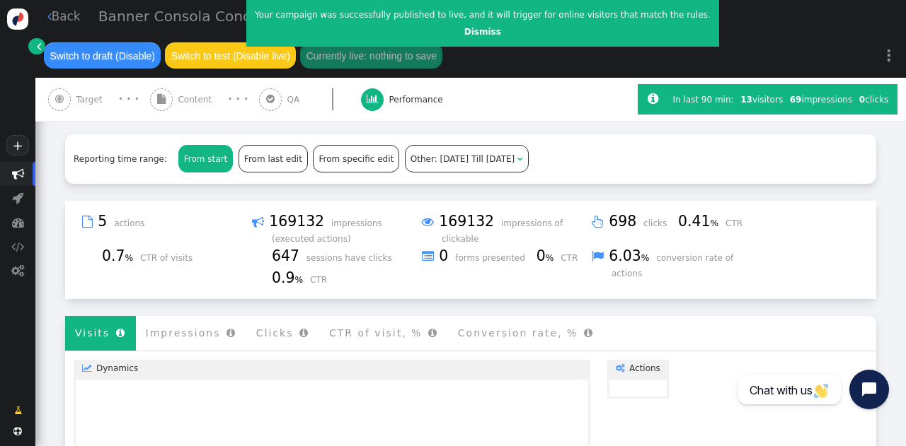
click at [204, 152] on div "From start" at bounding box center [206, 159] width 54 height 26
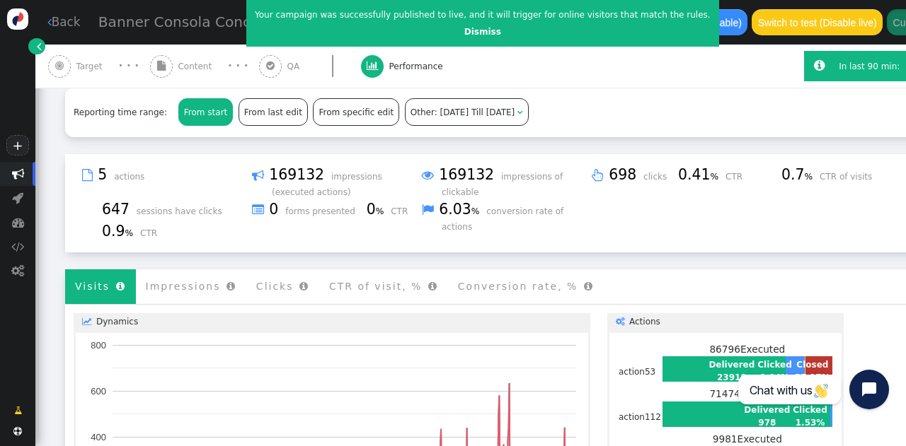
click at [410, 117] on span "Other:" at bounding box center [423, 113] width 27 height 10
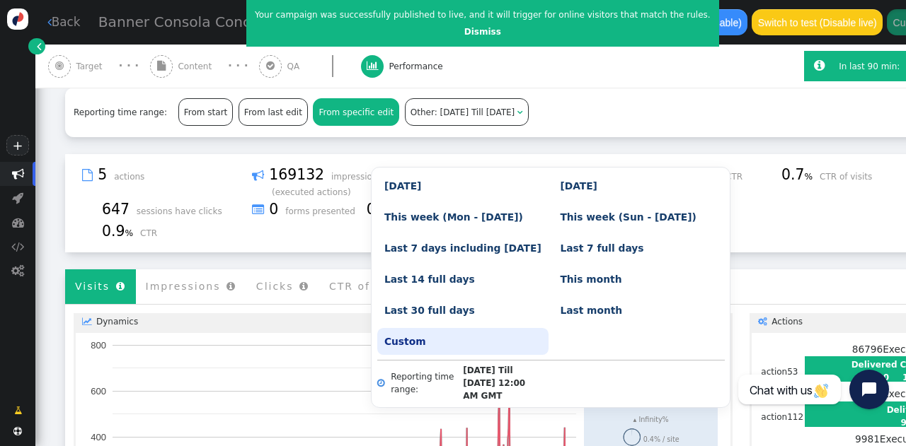
click at [320, 125] on div "From specific edit" at bounding box center [355, 112] width 85 height 26
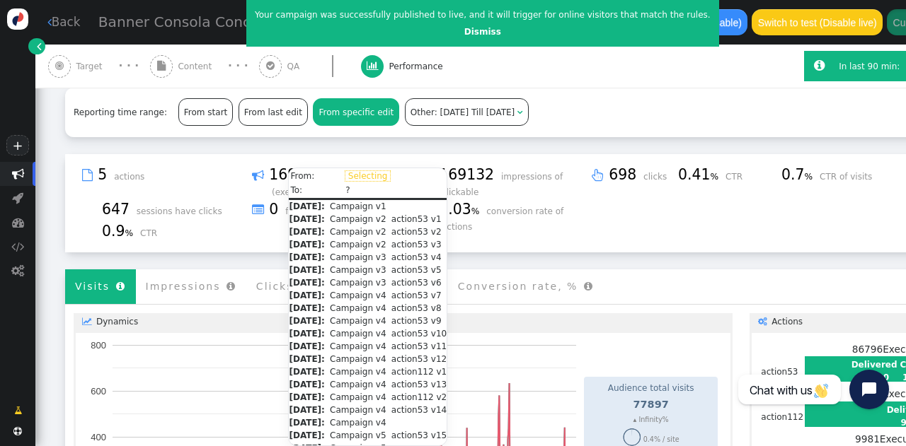
click at [258, 125] on div "From last edit" at bounding box center [273, 112] width 68 height 26
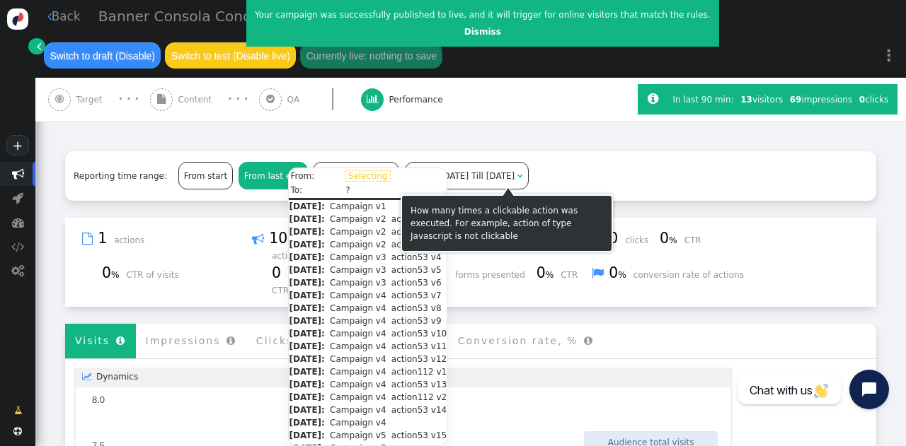
scroll to position [187, 0]
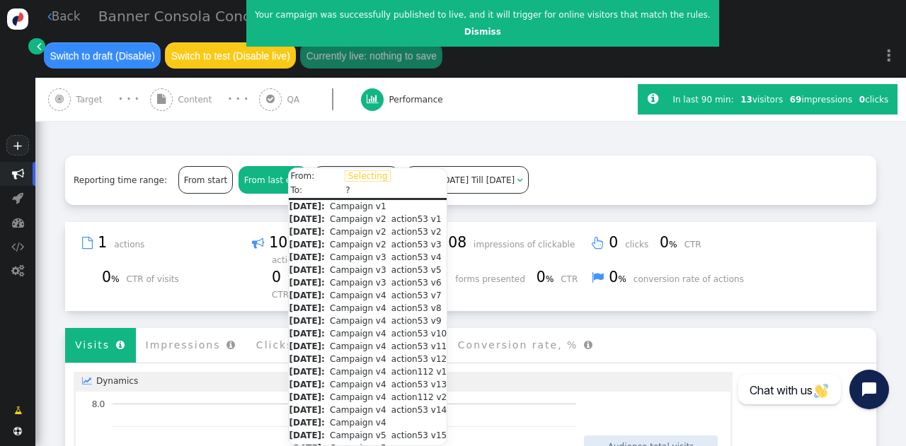
click at [466, 175] on span "[DATE] Till [DATE]" at bounding box center [477, 180] width 75 height 10
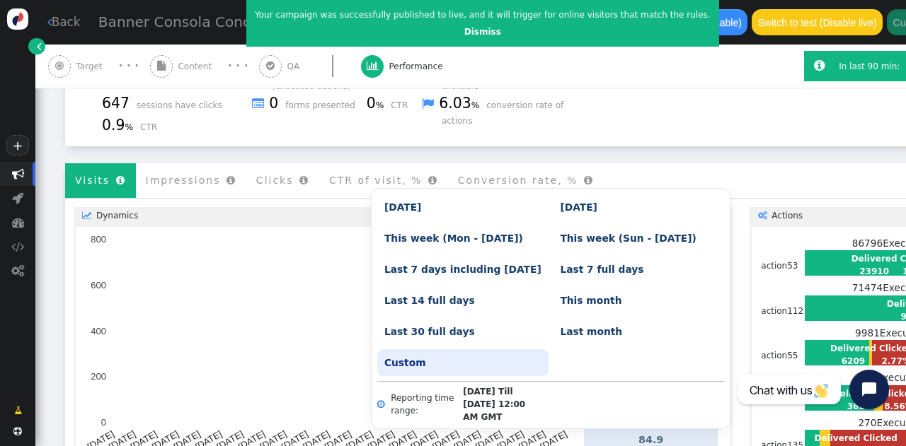
scroll to position [318, 0]
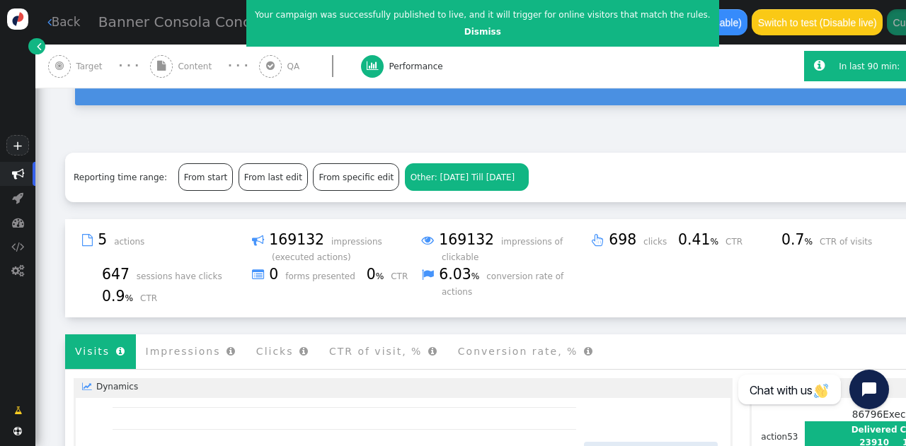
scroll to position [144, 0]
click at [440, 182] on span "[DATE] Till [DATE]" at bounding box center [477, 177] width 75 height 10
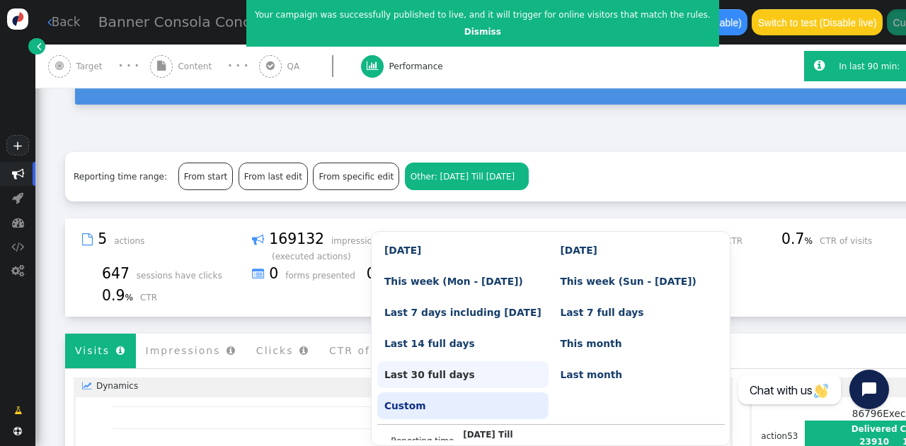
scroll to position [25, 0]
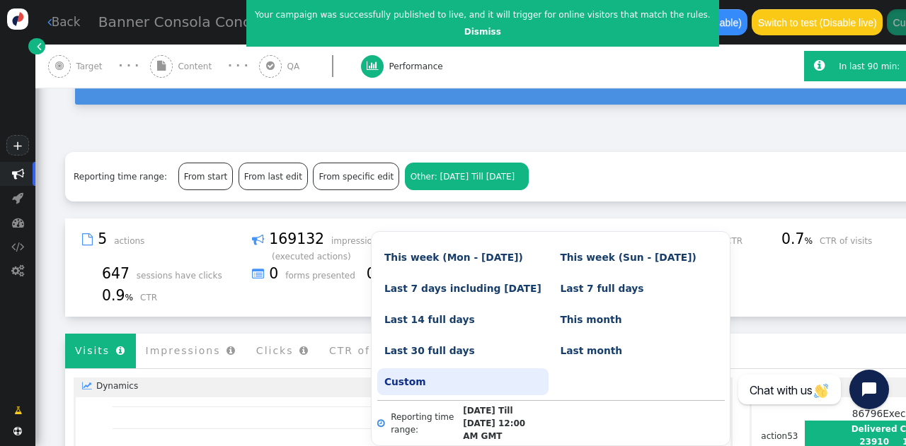
click at [491, 382] on link "Custom" at bounding box center [462, 382] width 171 height 27
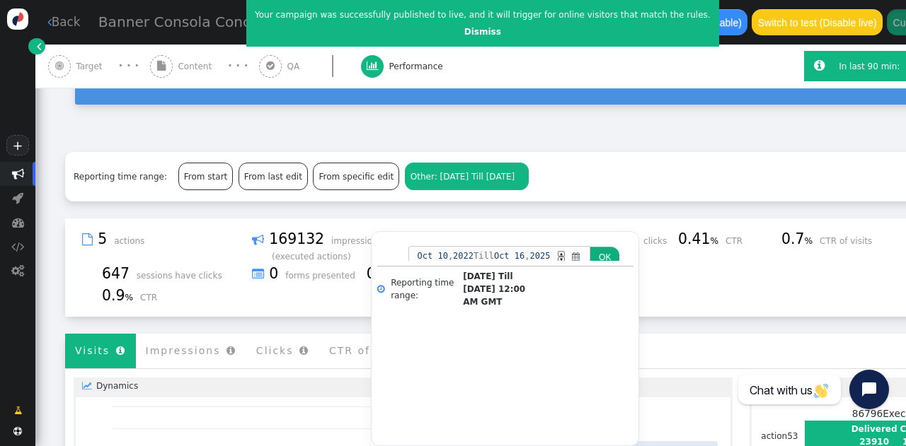
scroll to position [0, 0]
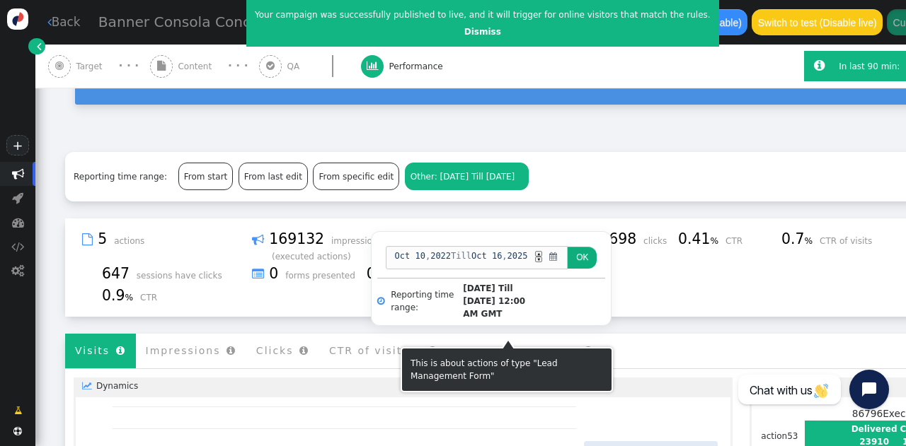
click at [444, 260] on span "2022" at bounding box center [440, 256] width 21 height 13
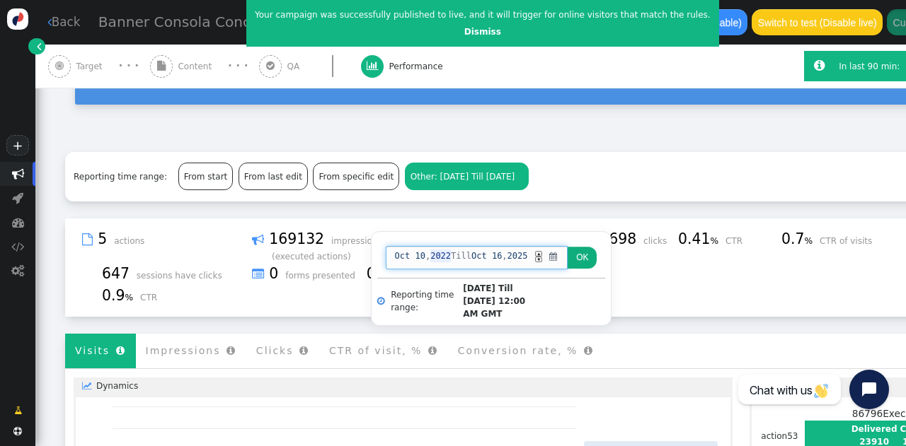
click at [542, 253] on div "▲" at bounding box center [538, 254] width 7 height 6
click at [589, 260] on button "OK" at bounding box center [581, 258] width 29 height 22
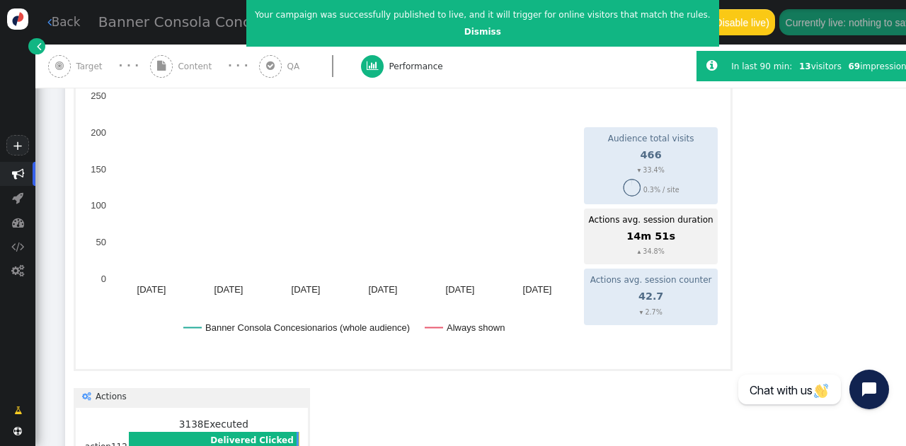
scroll to position [473, 0]
